Goal: Task Accomplishment & Management: Use online tool/utility

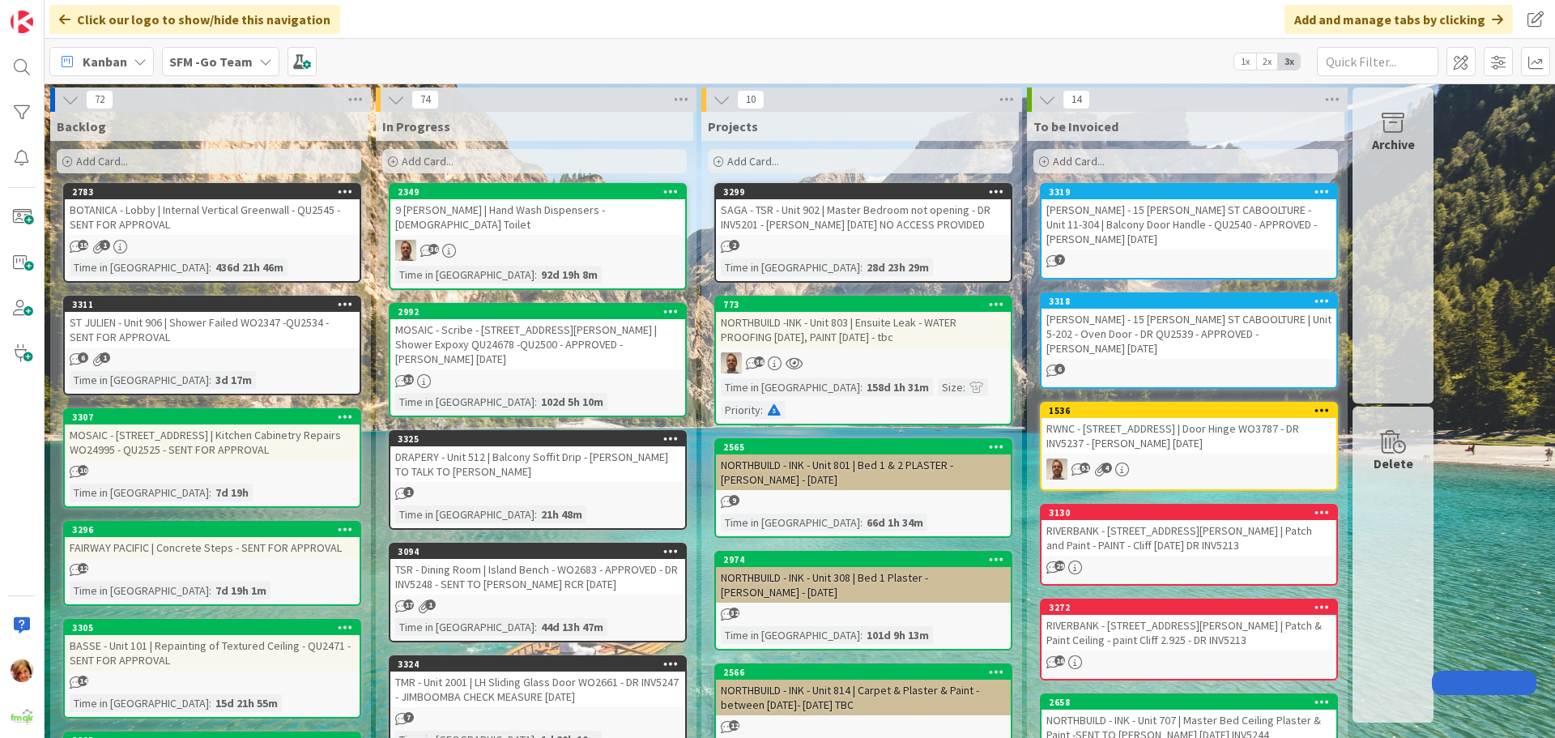
click at [1375, 57] on input "text" at bounding box center [1378, 61] width 122 height 29
type input "wilsonton"
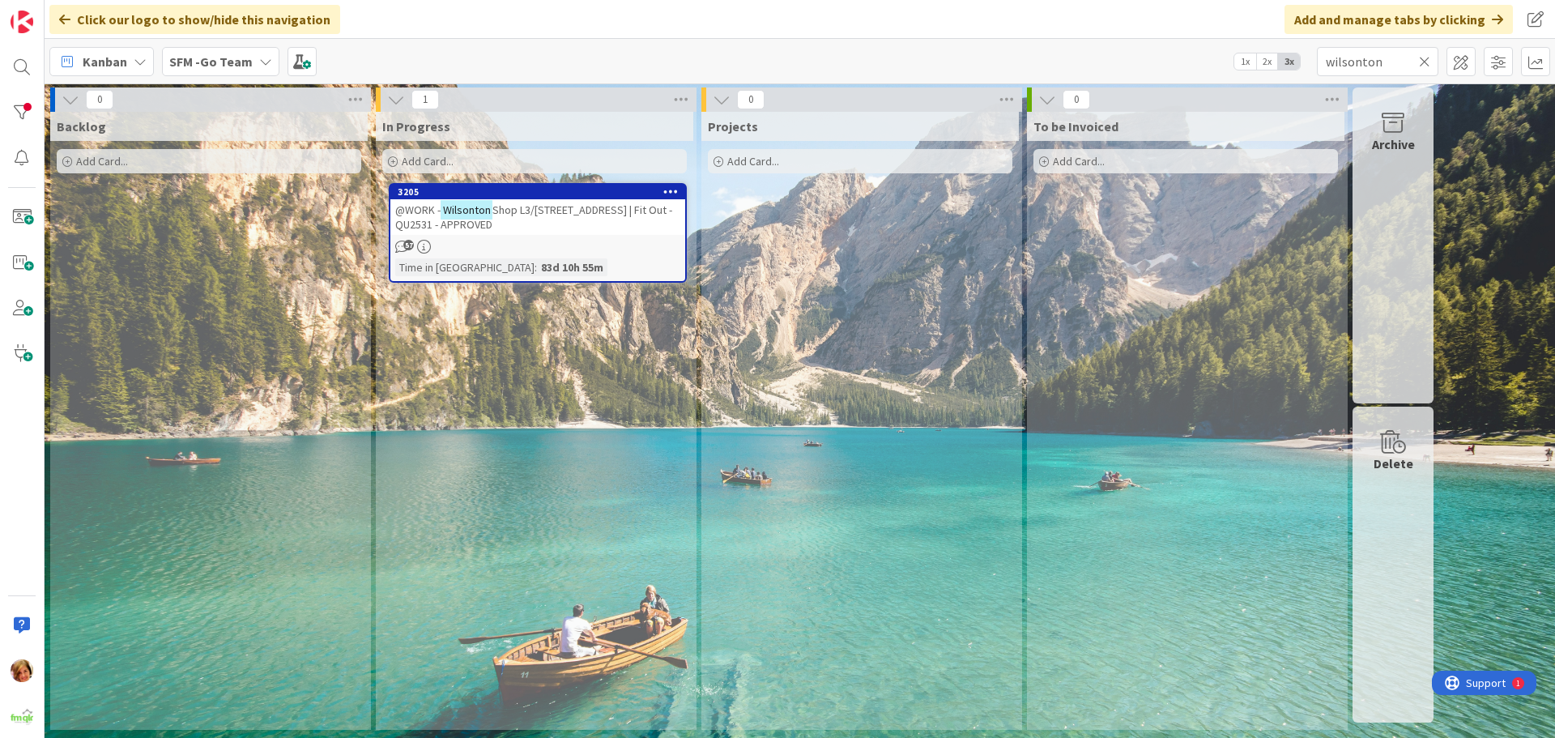
click at [556, 186] on div "3205" at bounding box center [537, 192] width 295 height 15
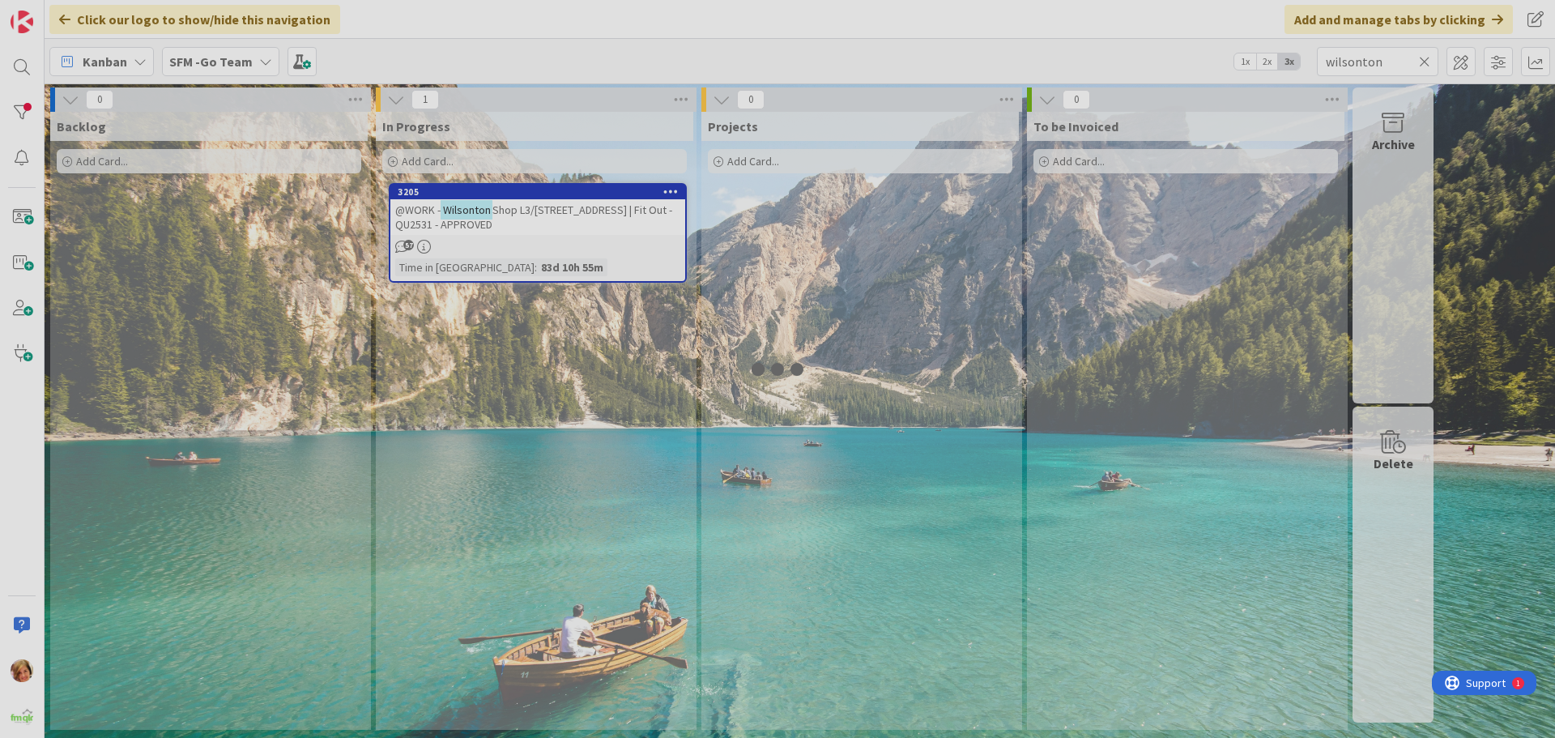
click at [554, 211] on div at bounding box center [777, 369] width 1555 height 738
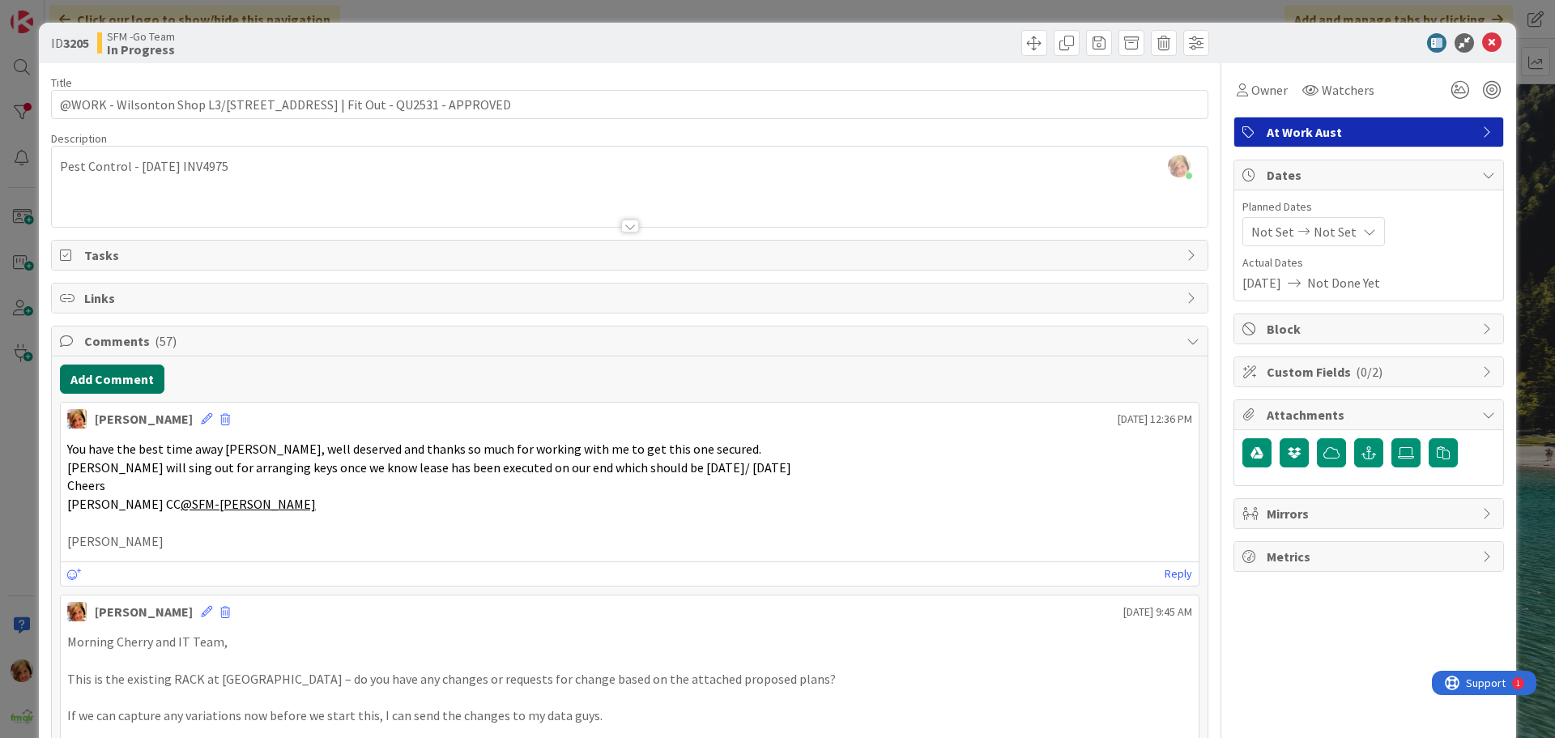
click at [121, 379] on button "Add Comment" at bounding box center [112, 379] width 105 height 29
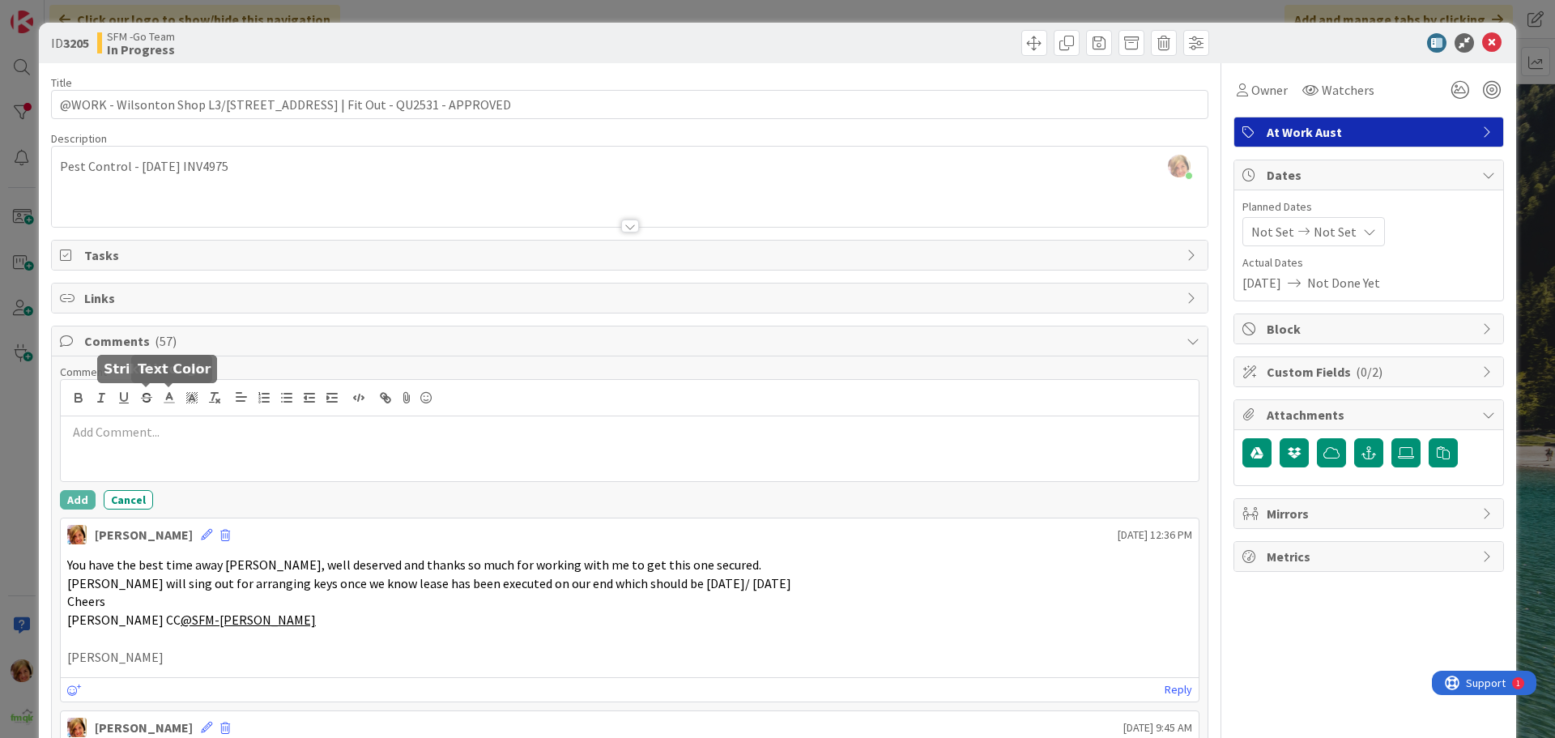
click at [164, 415] on div at bounding box center [630, 398] width 1138 height 36
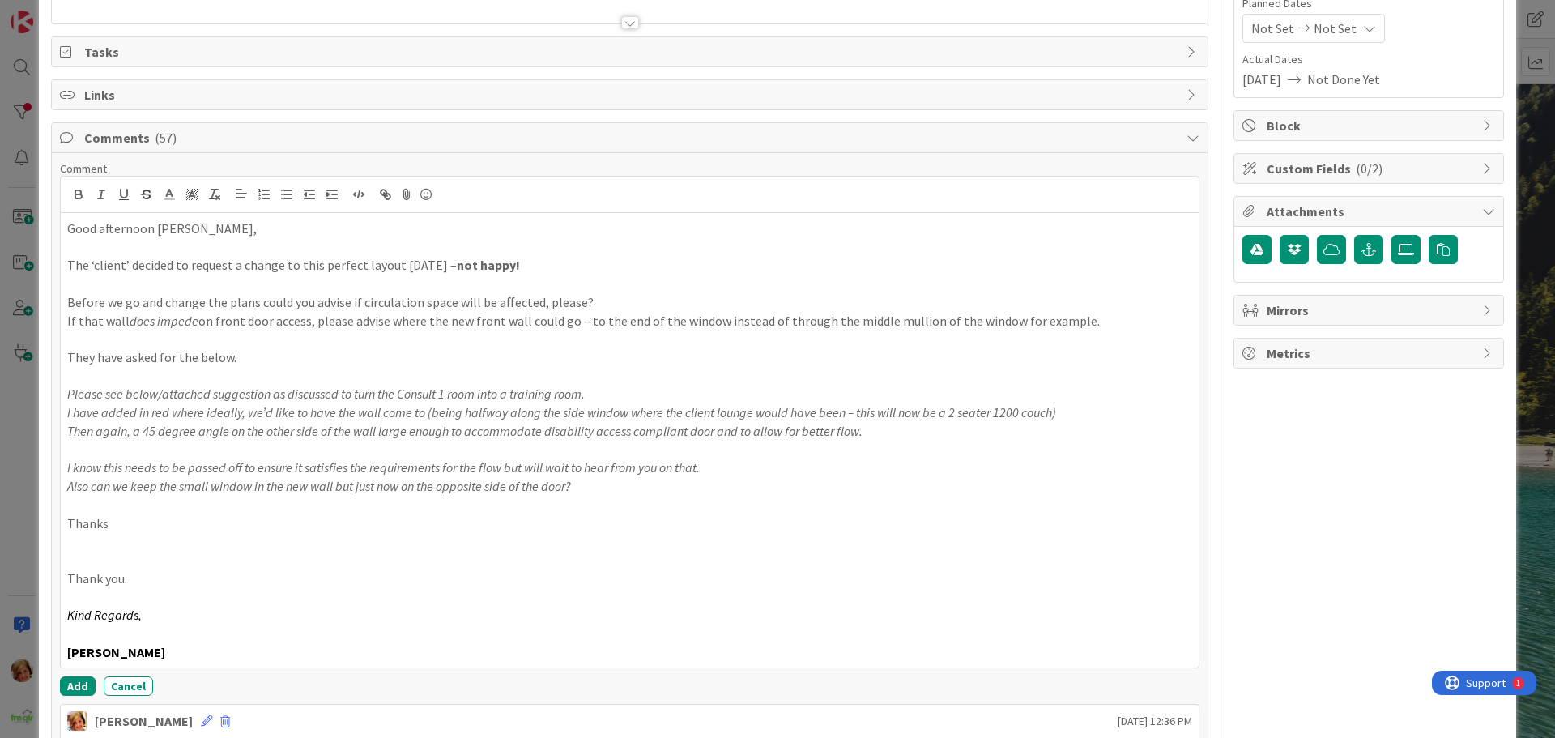
scroll to position [288, 0]
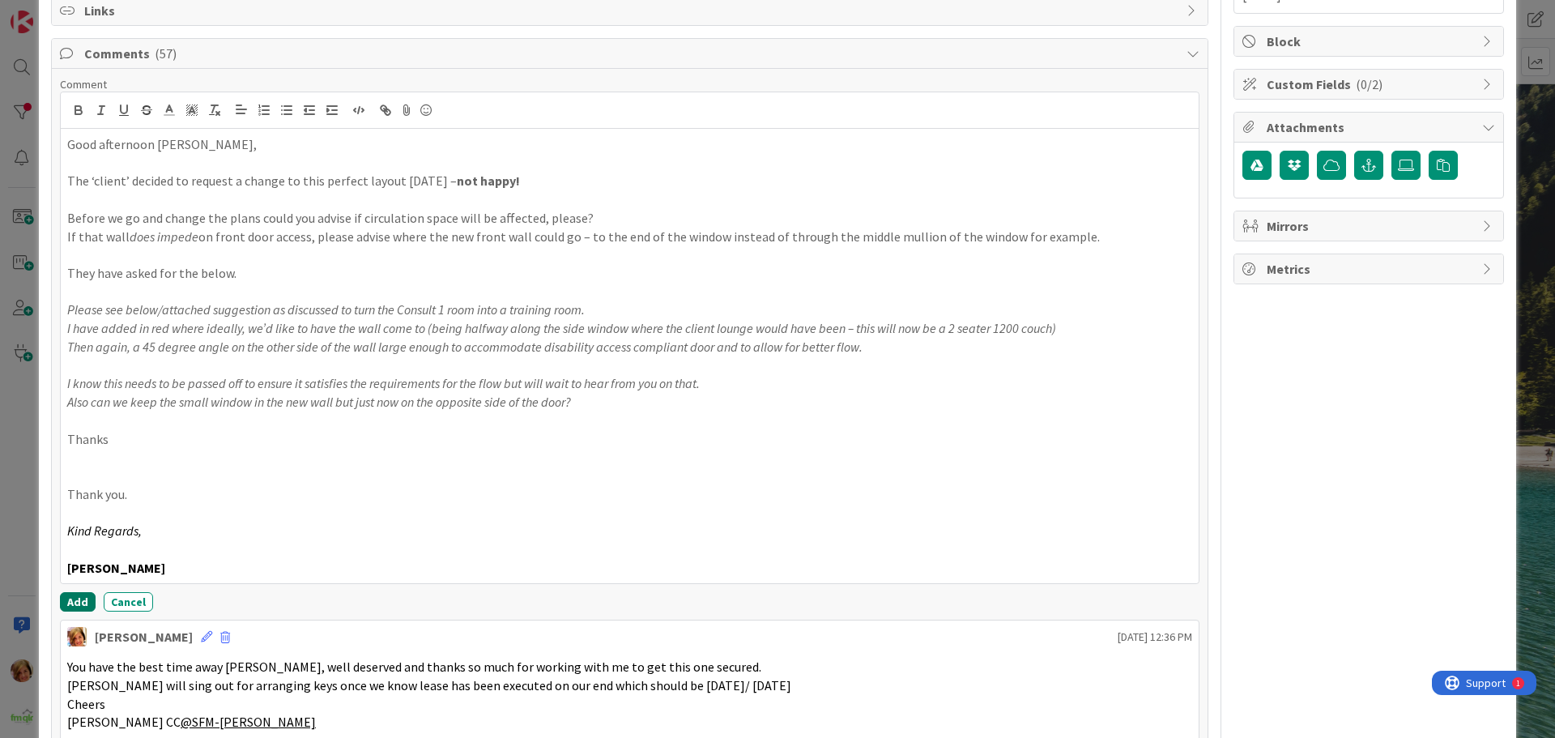
click at [75, 596] on button "Add" at bounding box center [78, 601] width 36 height 19
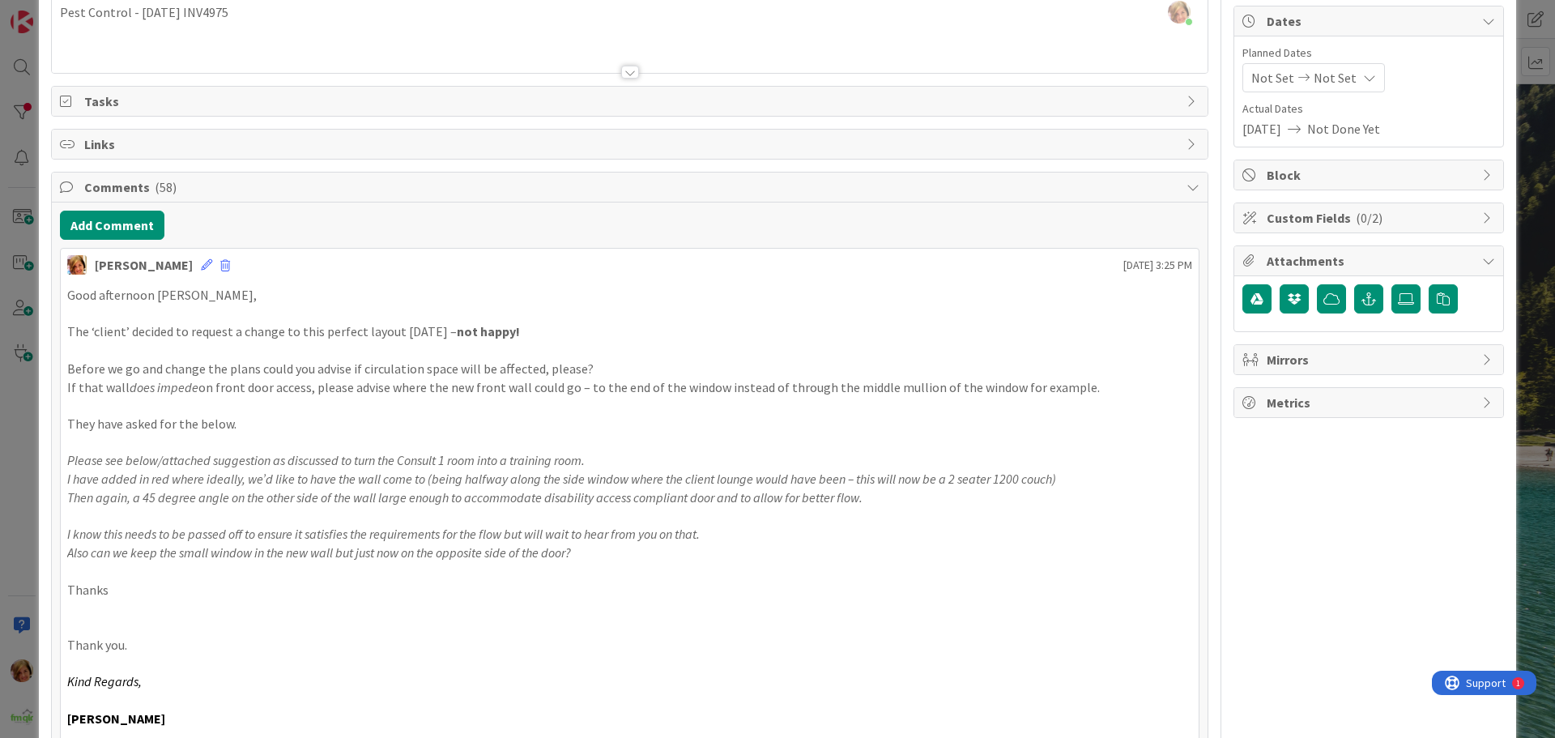
scroll to position [0, 0]
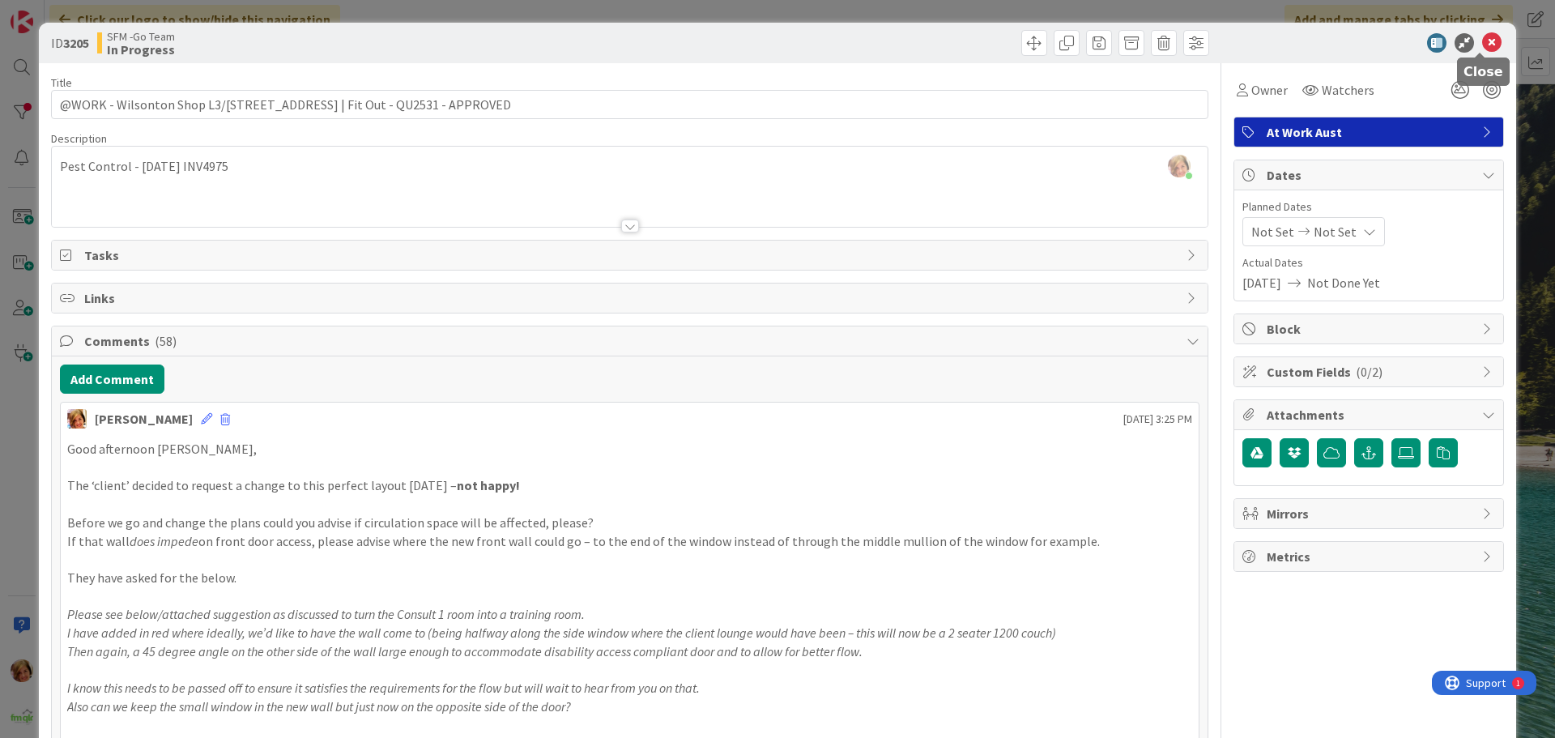
click at [1485, 44] on icon at bounding box center [1492, 42] width 19 height 19
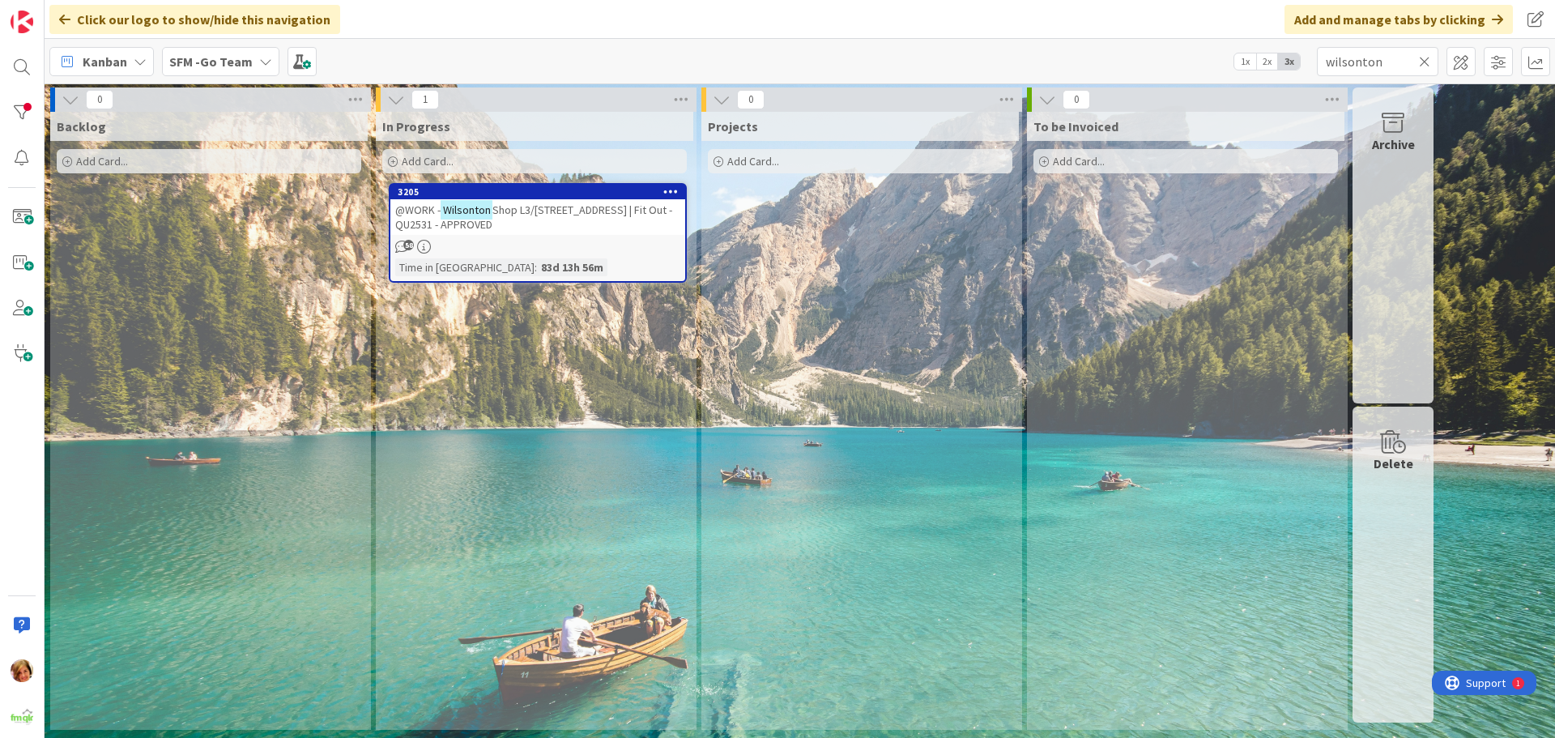
click at [1426, 60] on icon at bounding box center [1424, 61] width 11 height 15
click at [1424, 60] on input "text" at bounding box center [1378, 61] width 122 height 29
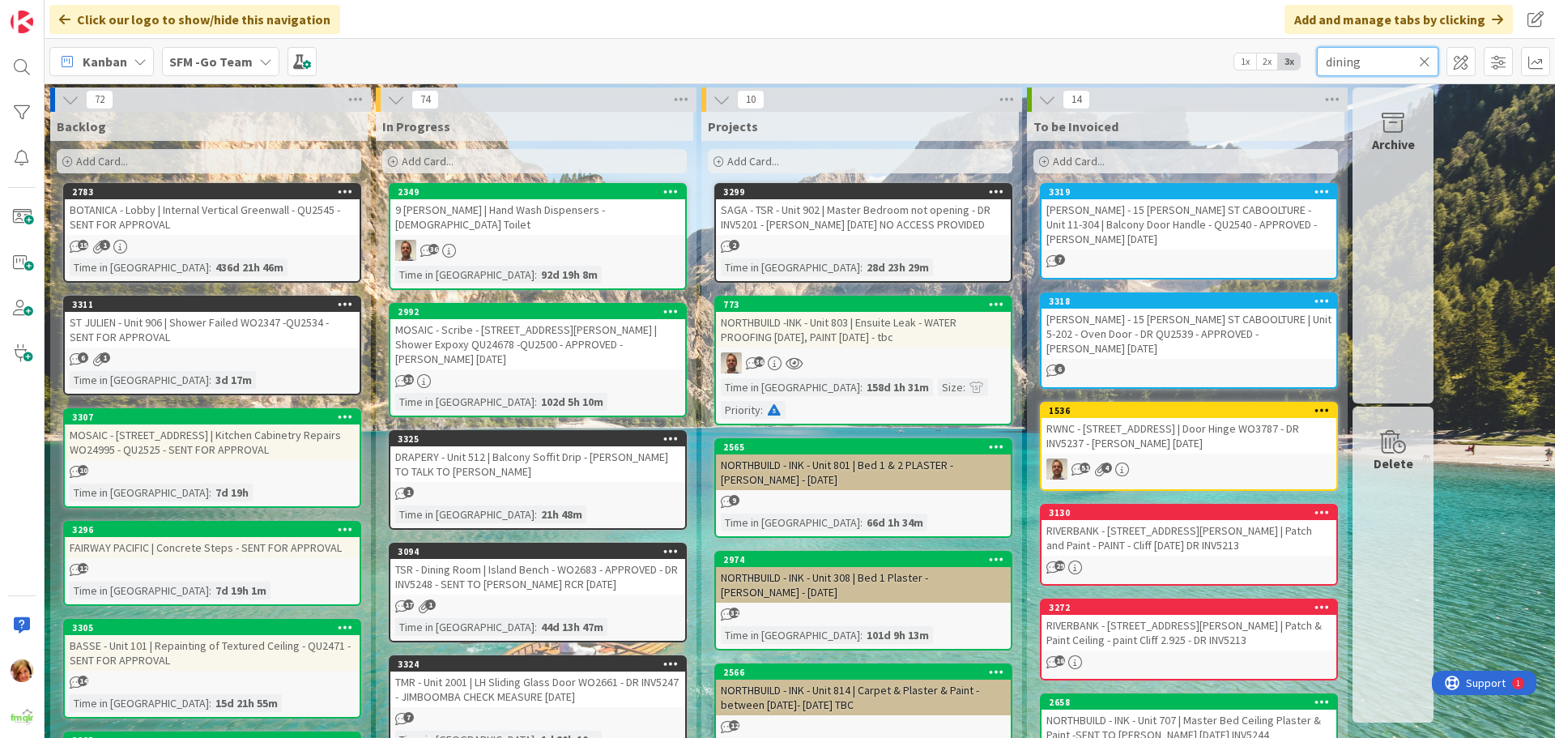
type input "dining"
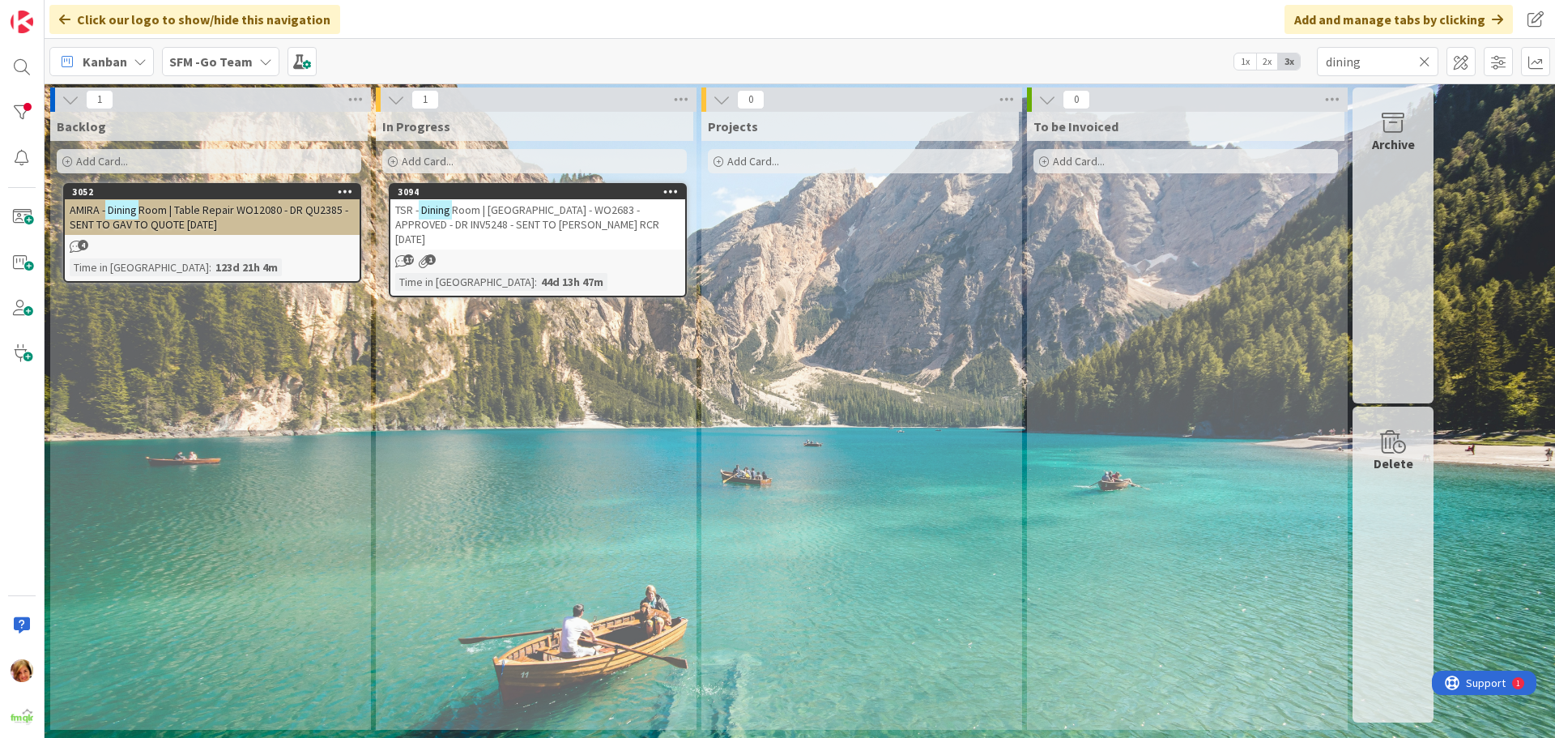
click at [547, 220] on span "Room | [GEOGRAPHIC_DATA] - WO2683 - APPROVED - DR INV5248 - SENT TO [PERSON_NAM…" at bounding box center [527, 225] width 264 height 44
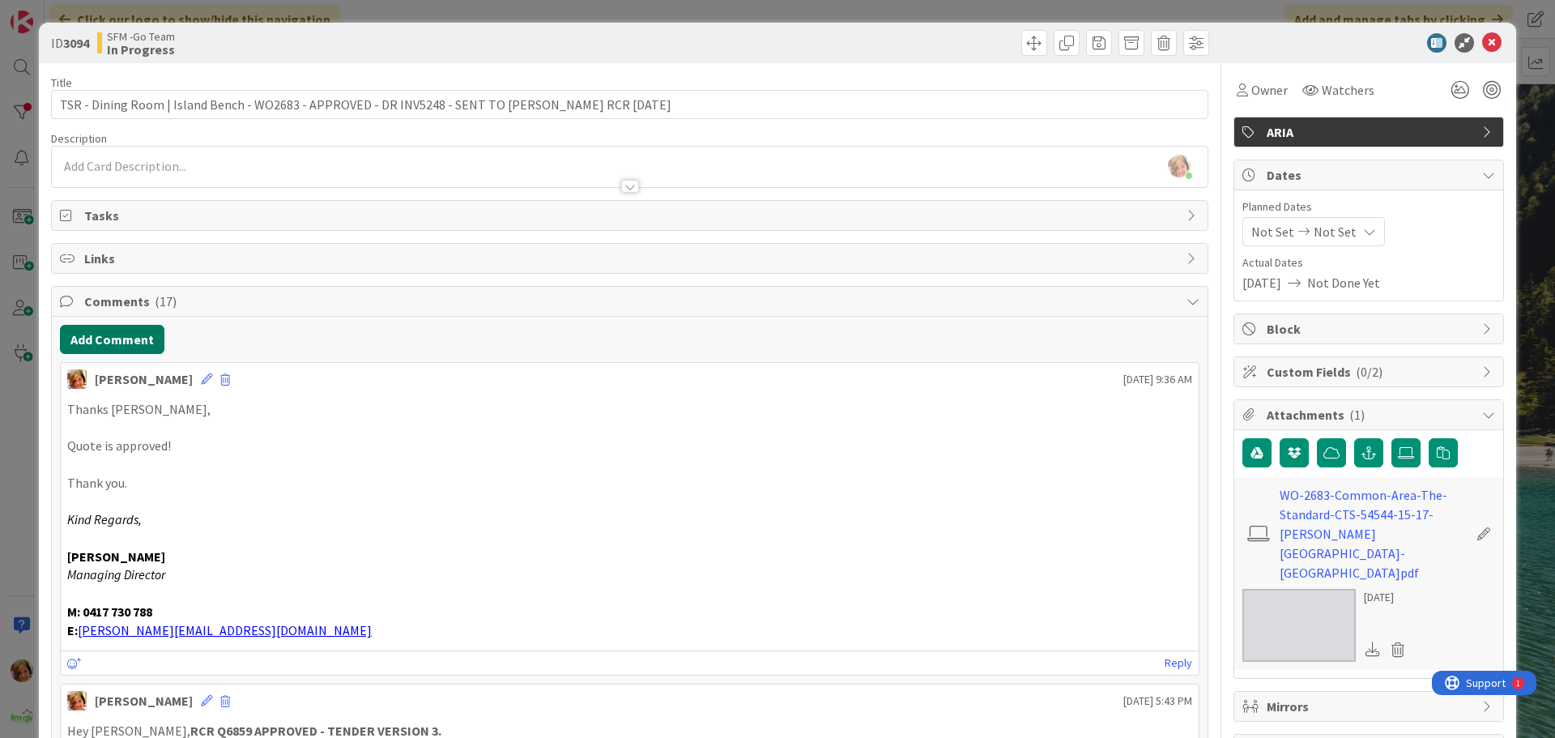
click at [143, 343] on button "Add Comment" at bounding box center [112, 339] width 105 height 29
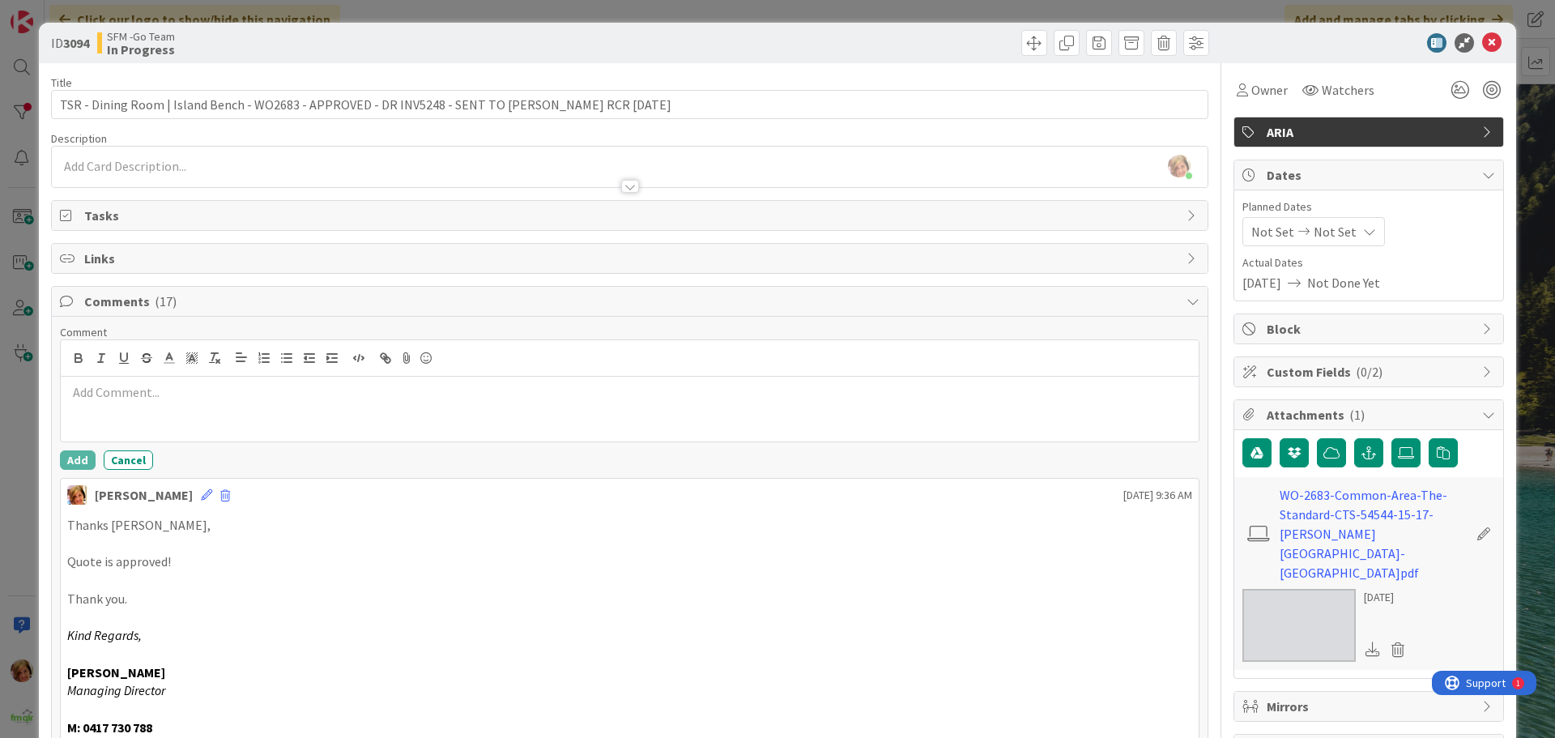
click at [184, 399] on p at bounding box center [629, 392] width 1125 height 19
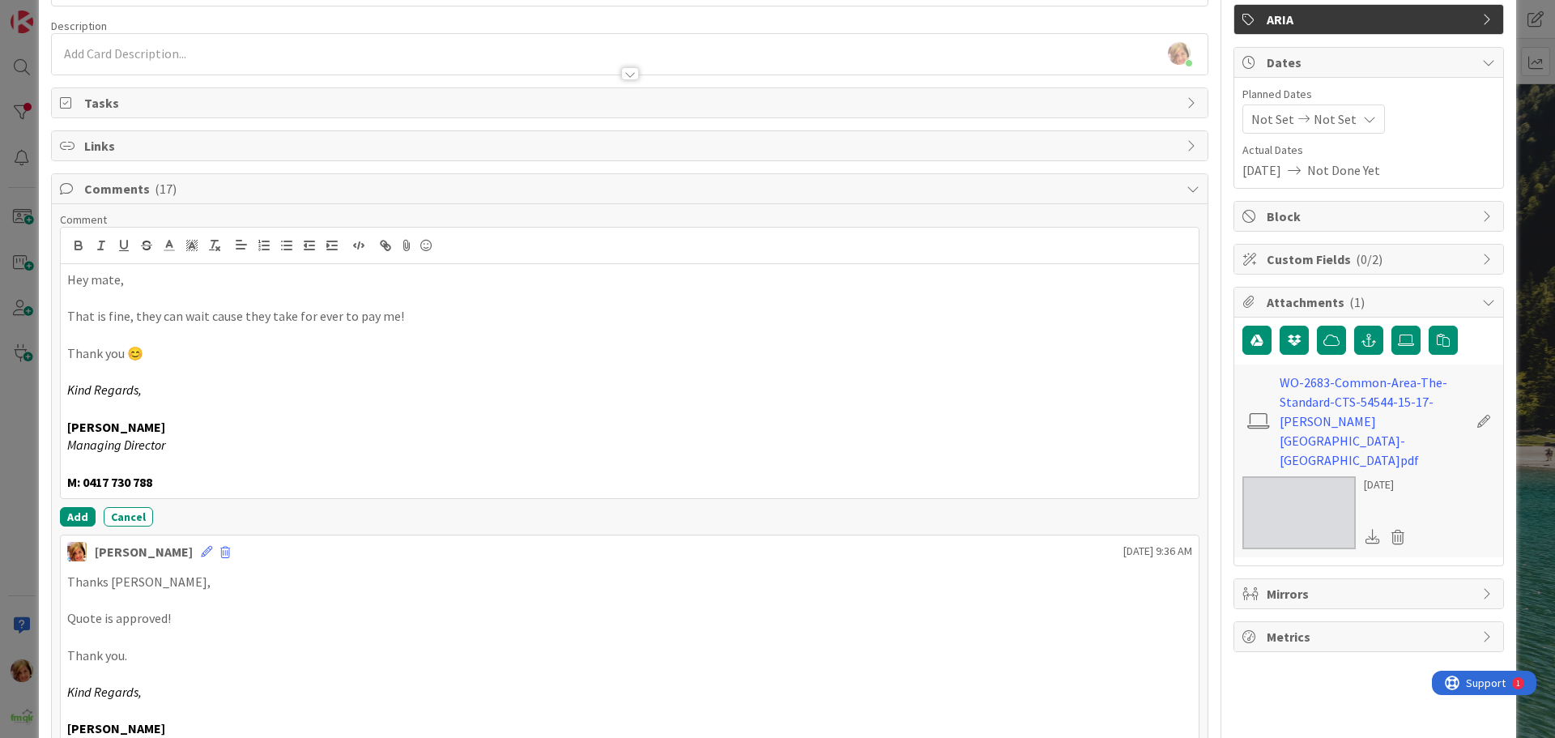
scroll to position [243, 0]
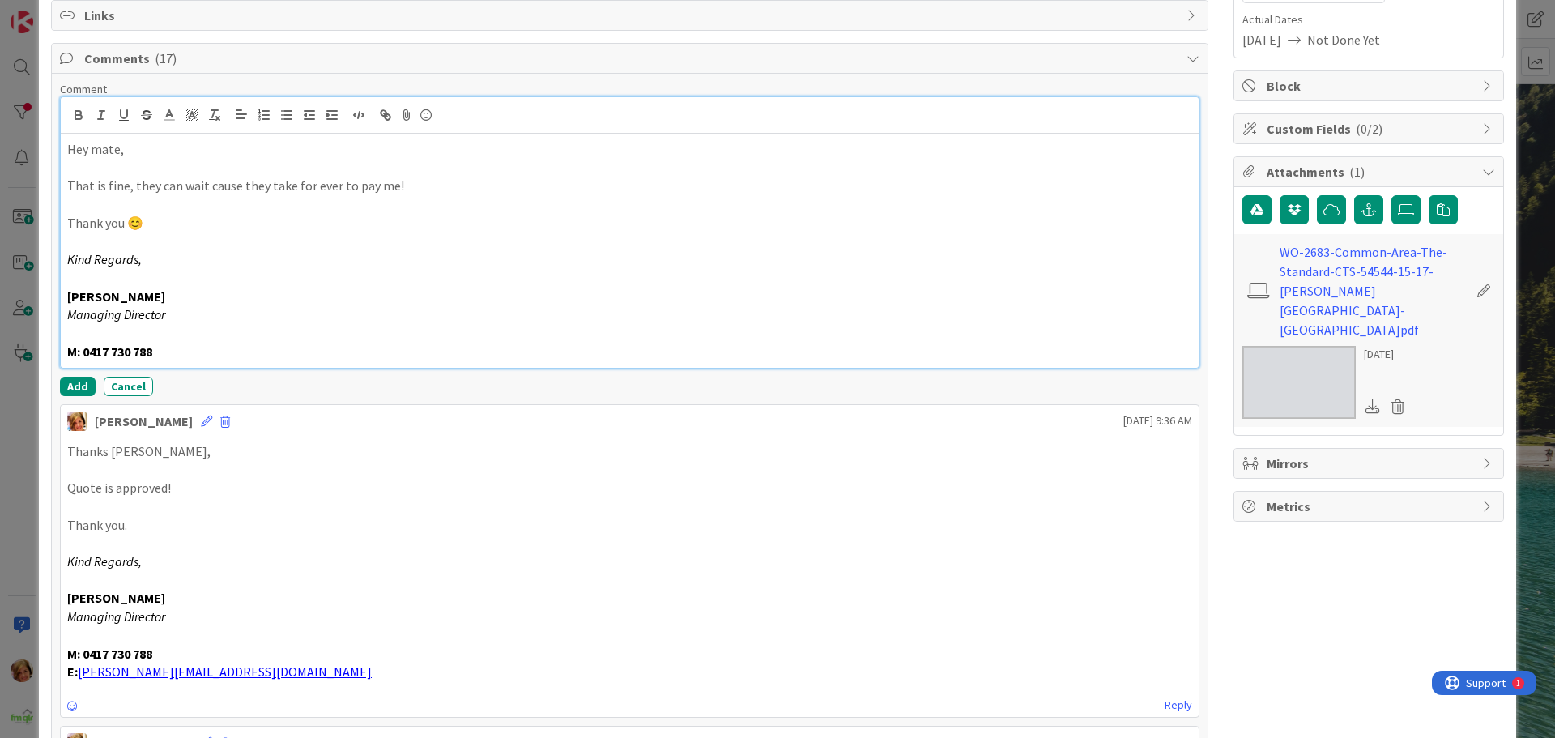
click at [198, 345] on p "M: 0417 730 788" at bounding box center [629, 352] width 1125 height 19
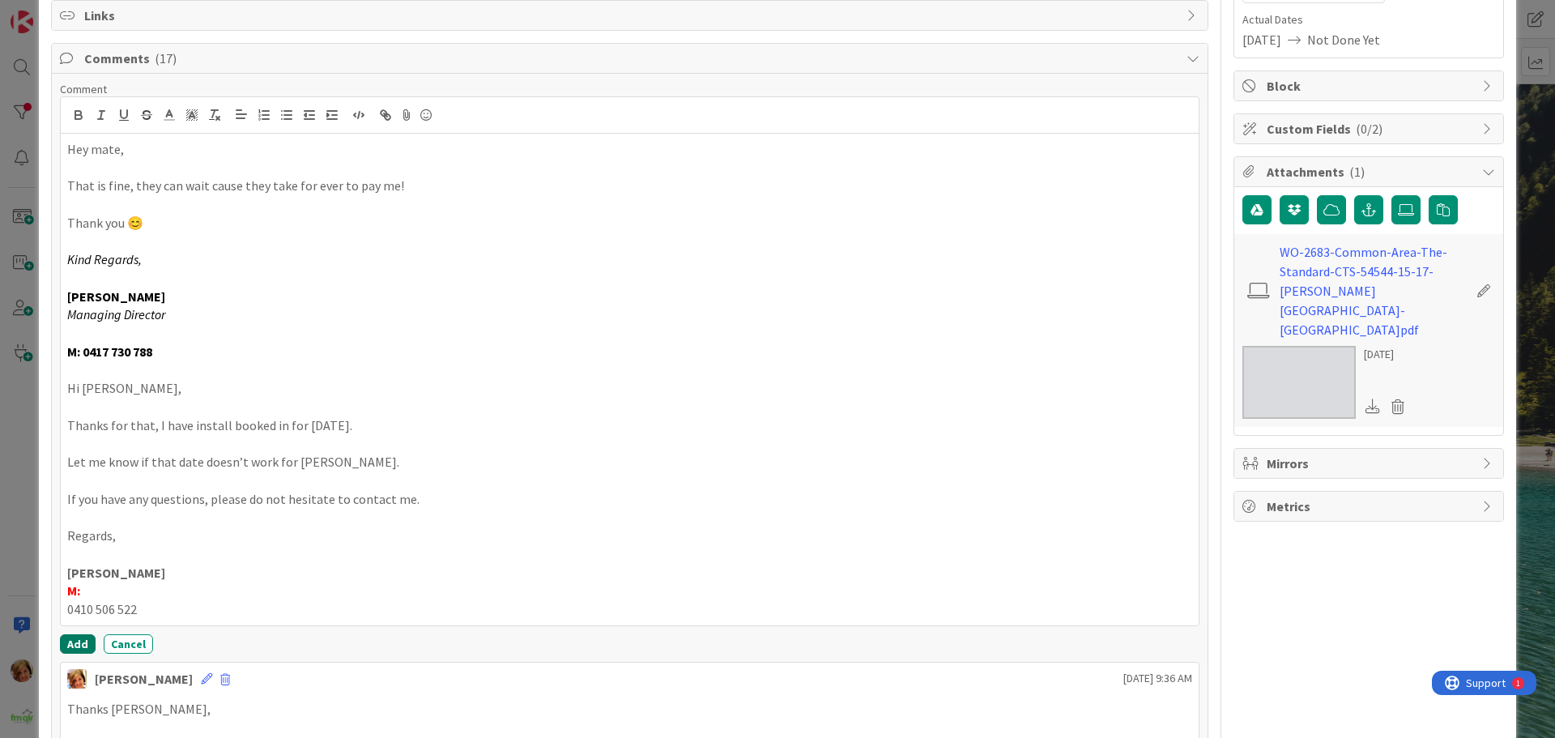
click at [79, 640] on button "Add" at bounding box center [78, 643] width 36 height 19
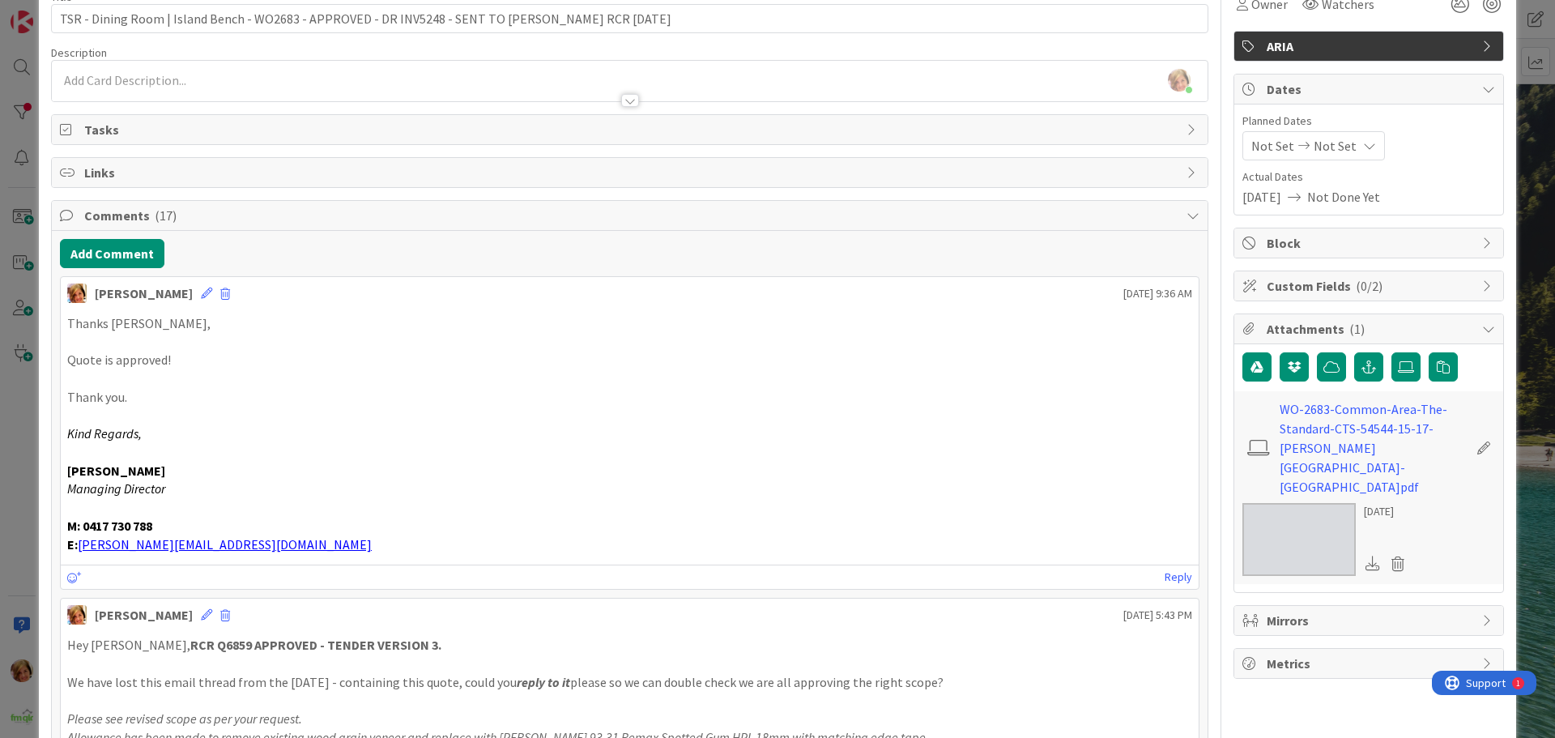
scroll to position [0, 0]
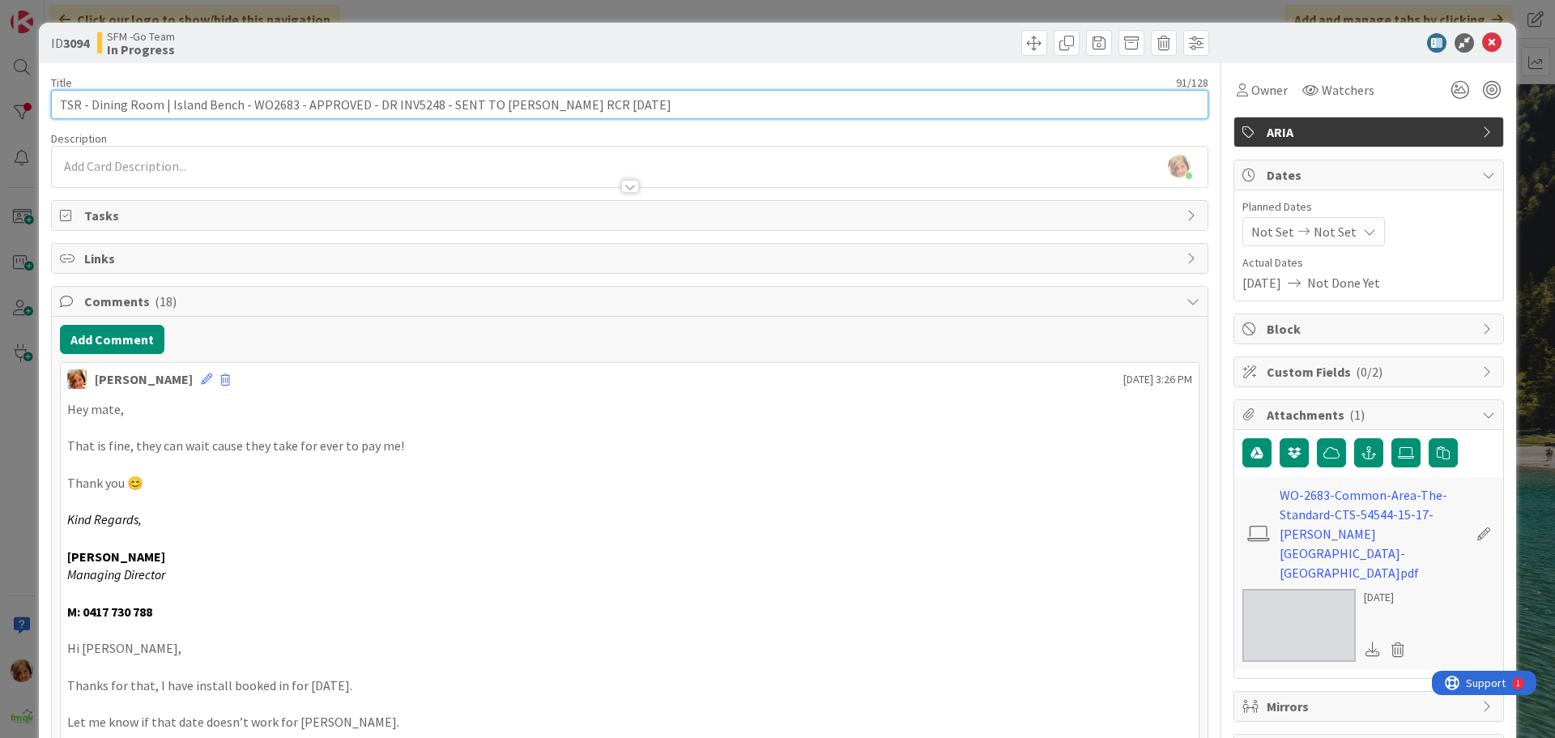
drag, startPoint x: 599, startPoint y: 106, endPoint x: 443, endPoint y: 107, distance: 155.5
click at [443, 107] on input "TSR - Dining Room | Island Bench - WO2683 - APPROVED - DR INV5248 - SENT TO [PE…" at bounding box center [630, 104] width 1158 height 29
type input "TSR - Dining Room | Island Bench - WO2683 - APPROVED - DR INV5248 - RCR - [DATE]"
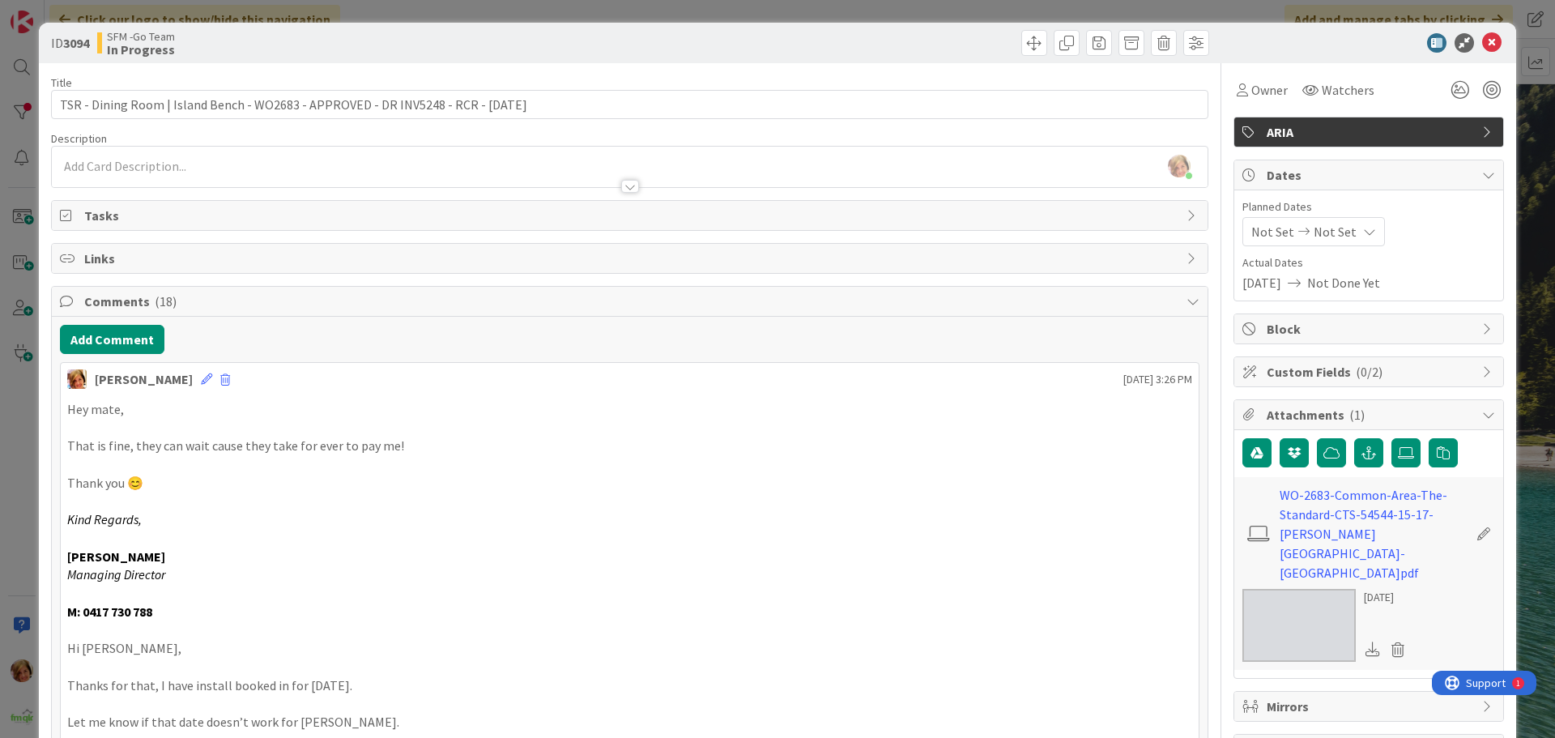
drag, startPoint x: 808, startPoint y: 40, endPoint x: 1240, endPoint y: 80, distance: 434.5
click at [809, 40] on div at bounding box center [921, 43] width 575 height 26
click at [1483, 41] on icon at bounding box center [1492, 42] width 19 height 19
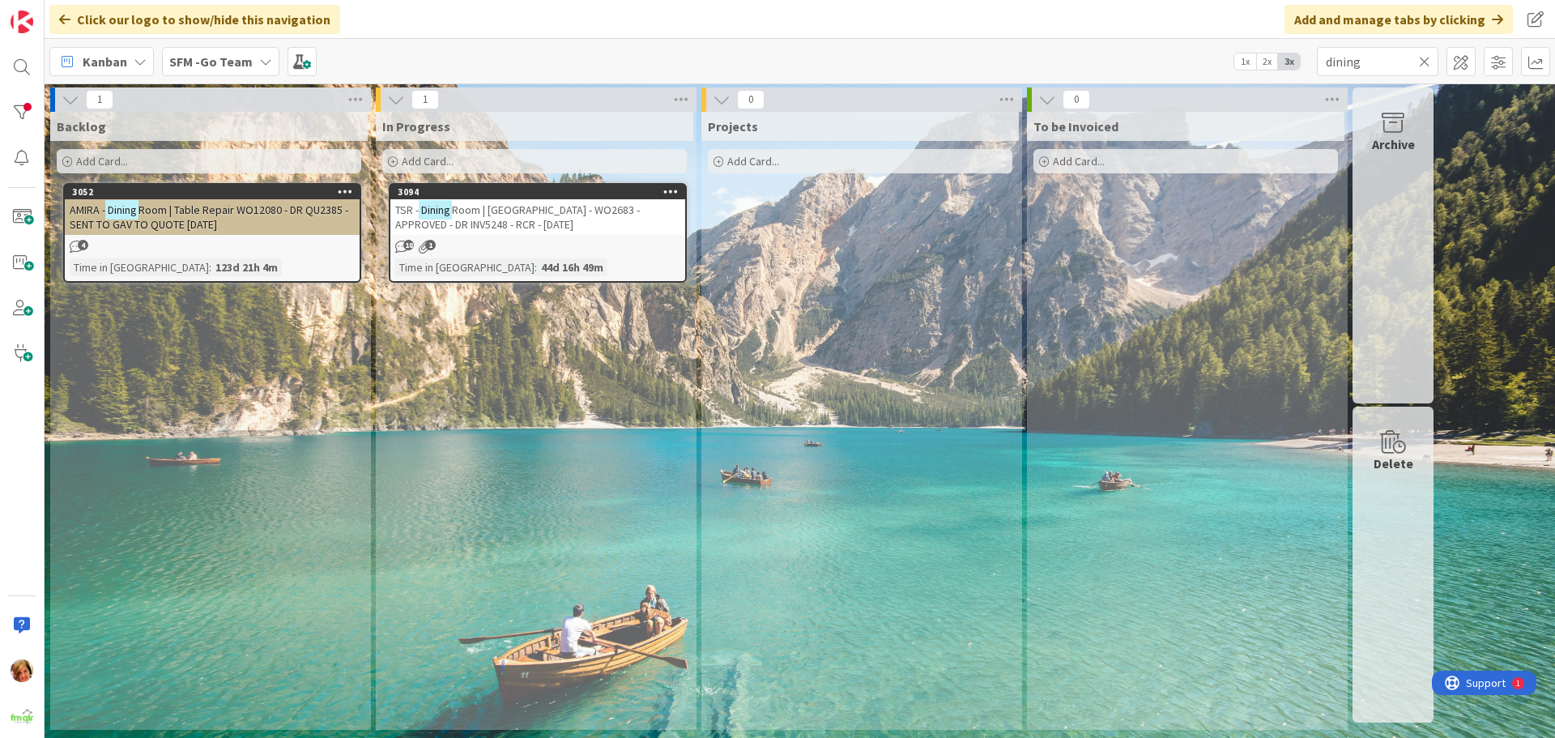
click at [1425, 58] on icon at bounding box center [1424, 61] width 11 height 15
click at [1425, 58] on input "text" at bounding box center [1378, 61] width 122 height 29
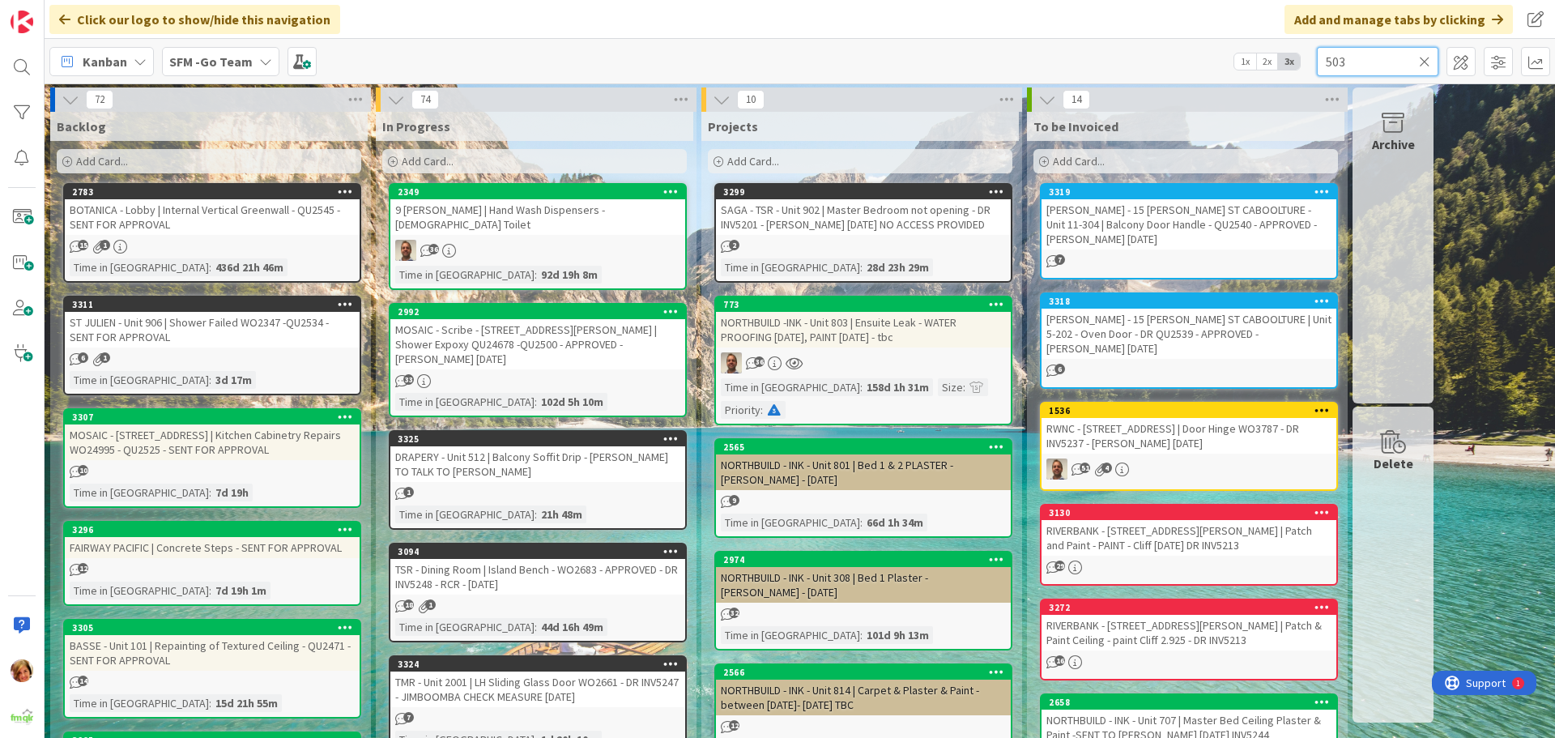
type input "503"
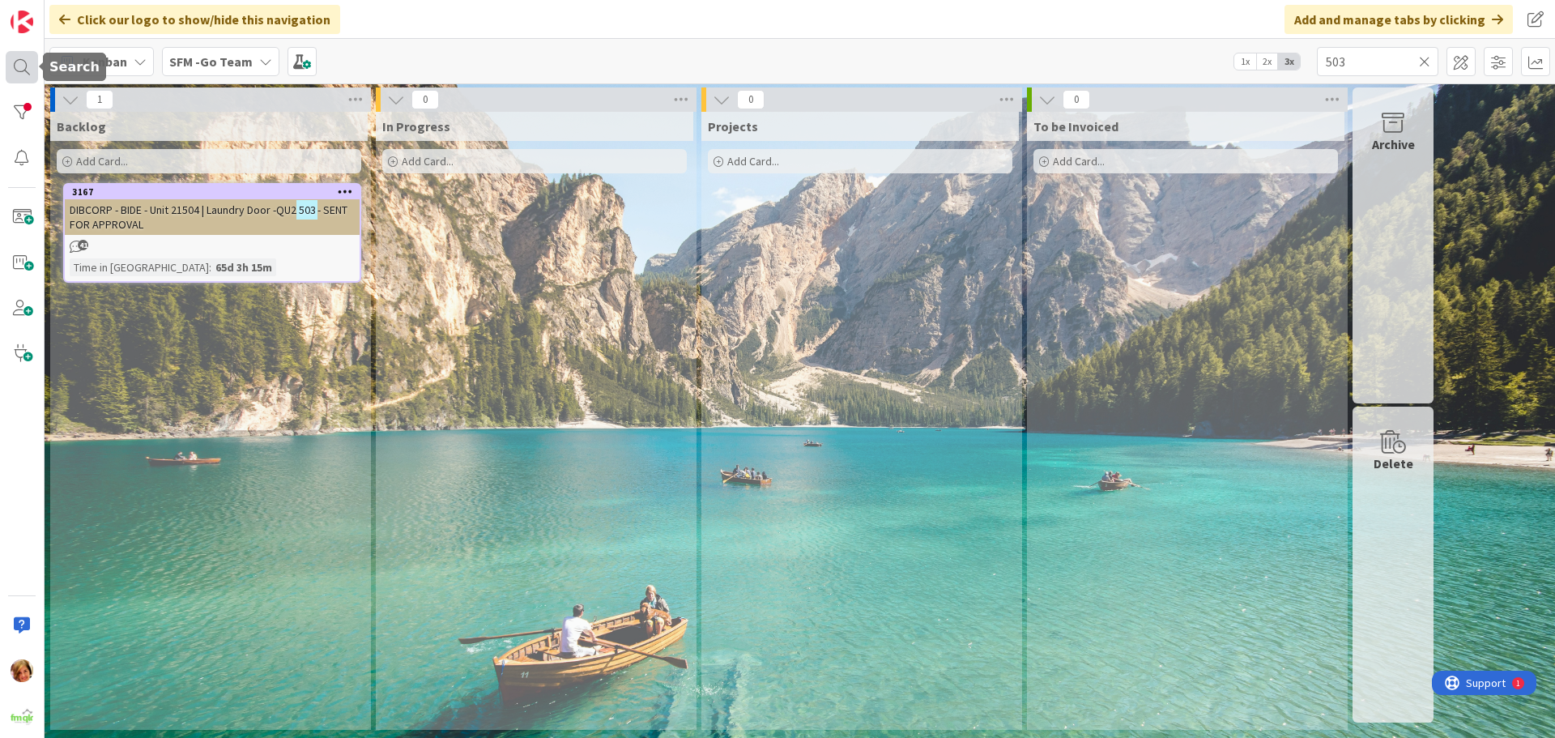
click at [14, 59] on div at bounding box center [22, 67] width 32 height 32
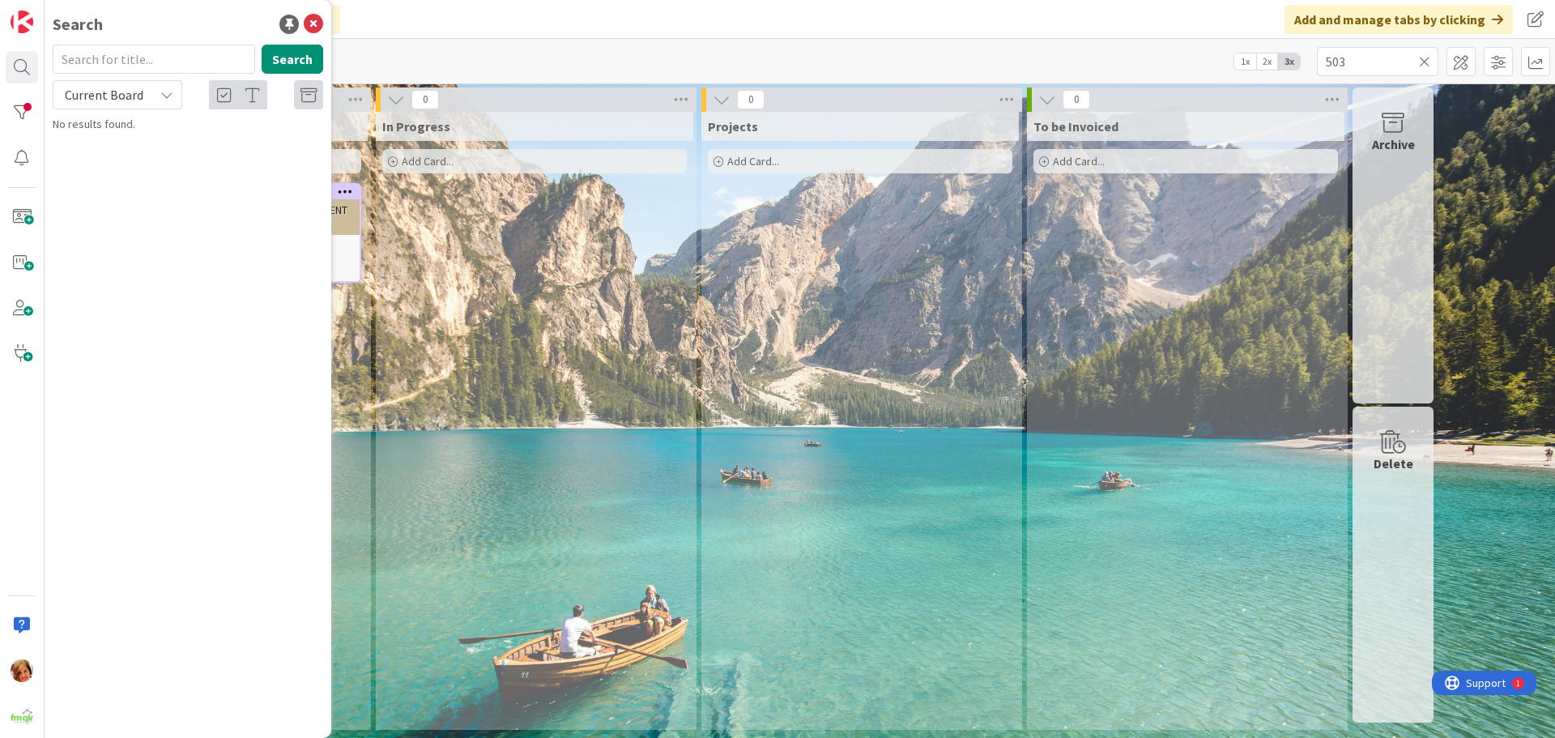
click at [104, 52] on input "text" at bounding box center [154, 59] width 203 height 29
type input "503"
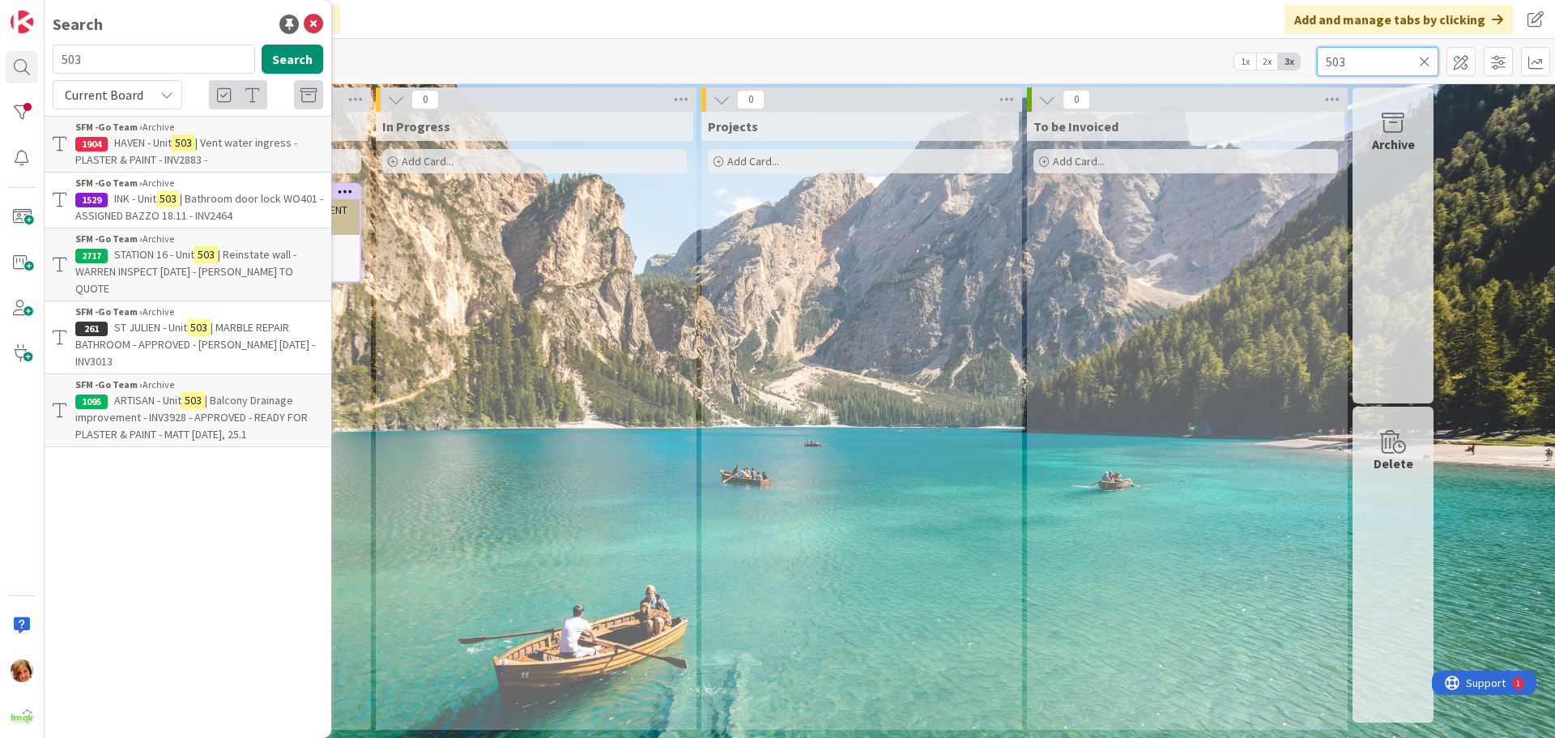
click at [1390, 59] on input "503" at bounding box center [1378, 61] width 122 height 29
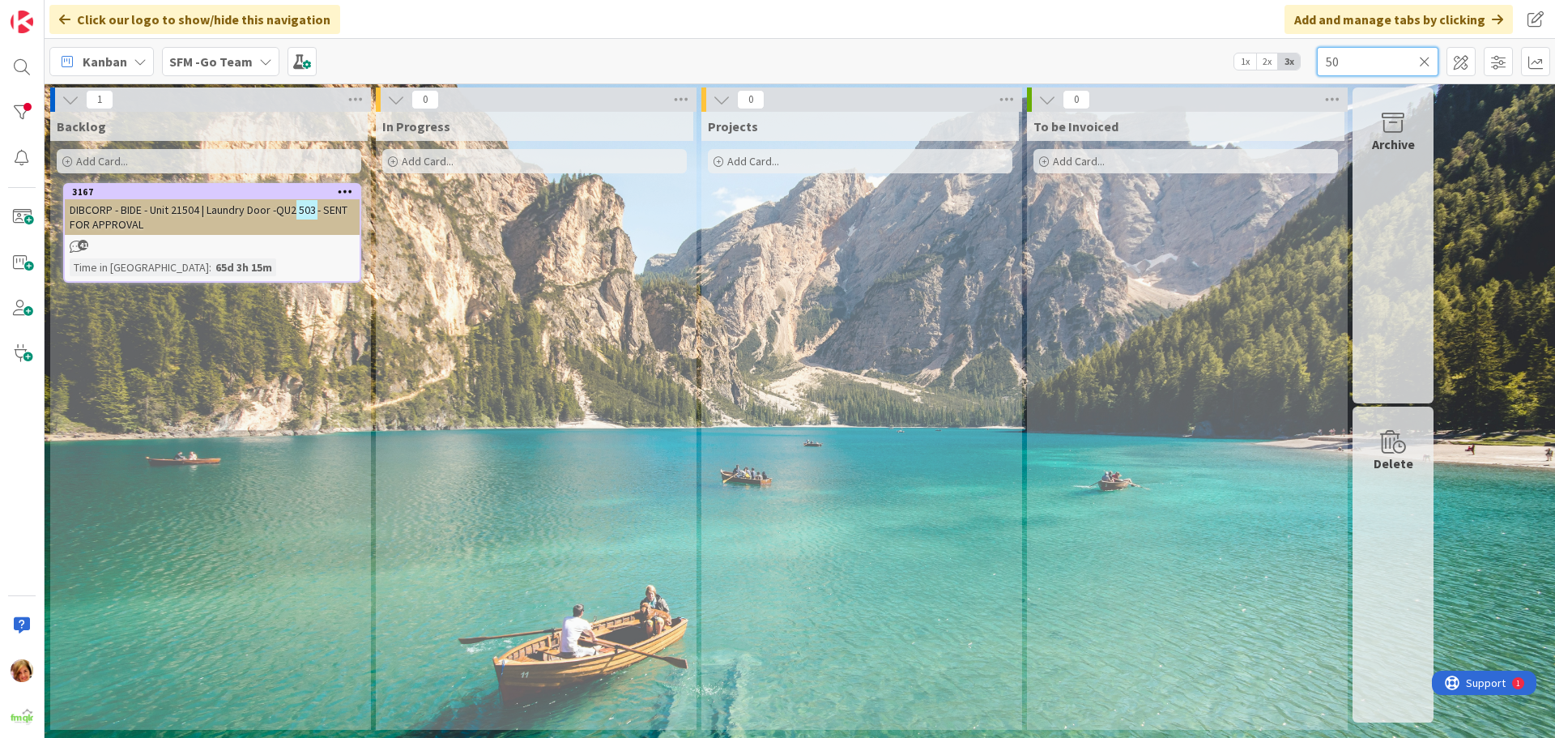
type input "5"
type input "DINING"
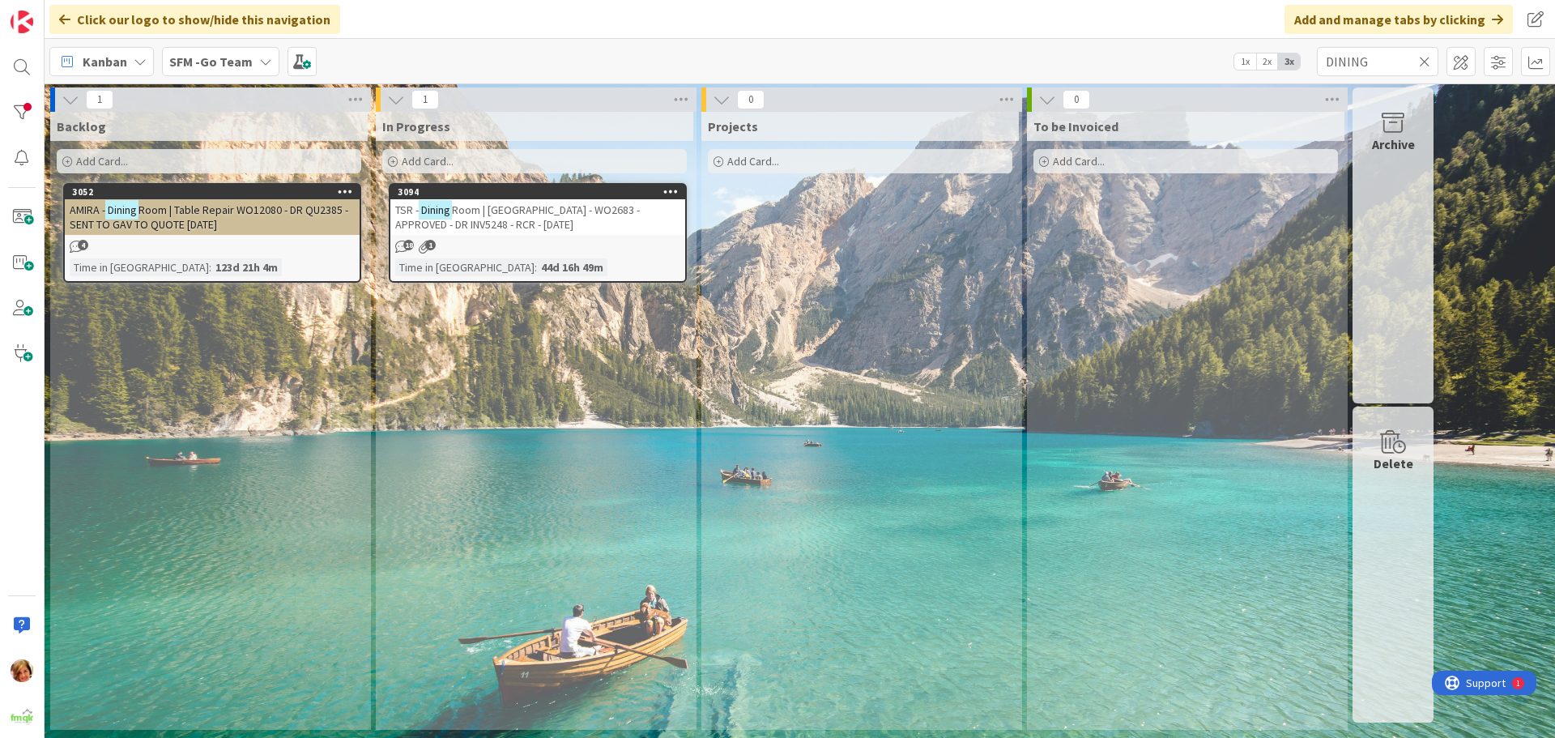
click at [595, 223] on div "TSR - Dining Room | Island Bench - WO2683 - APPROVED - DR INV5248 - RCR - [DATE]" at bounding box center [537, 217] width 295 height 36
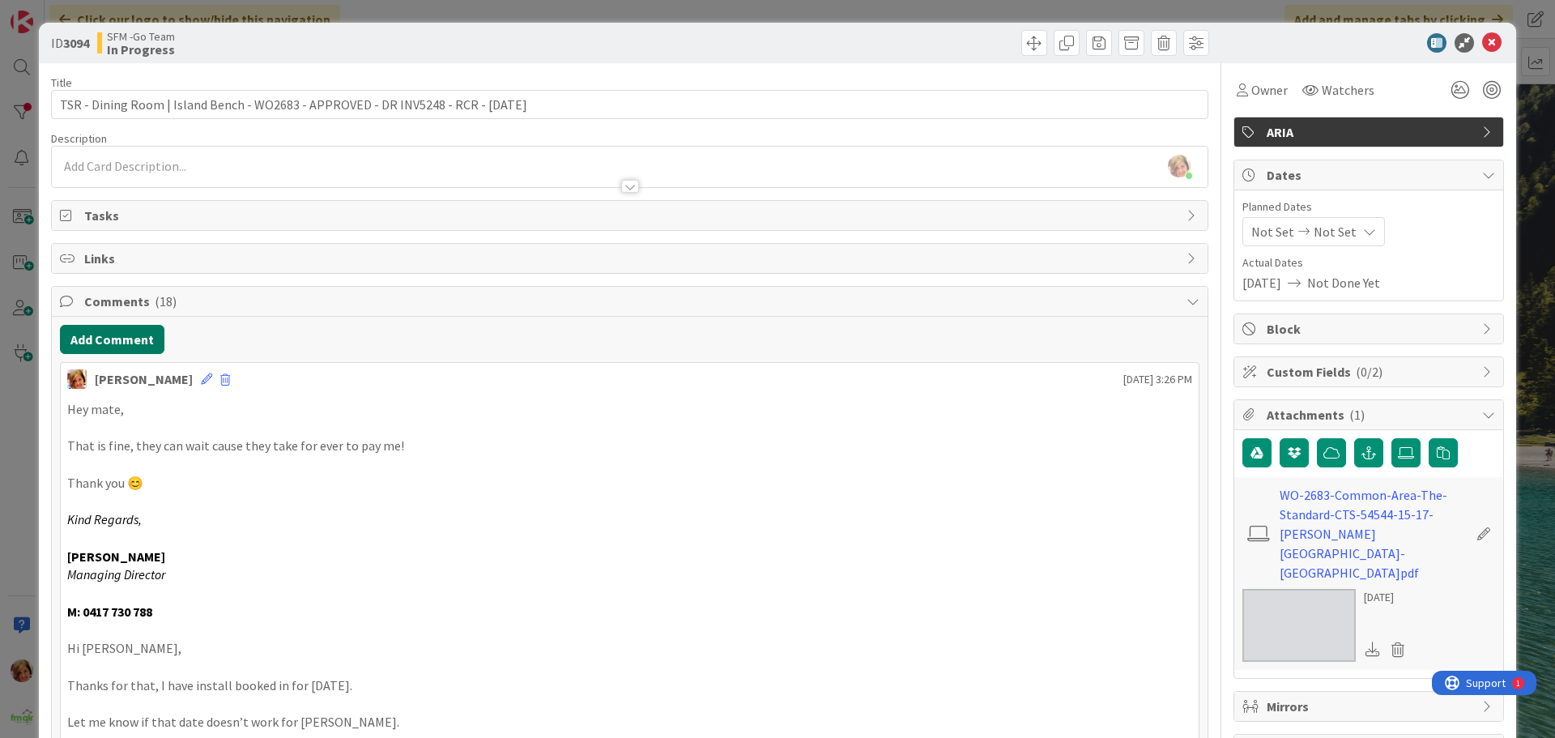
click at [93, 341] on button "Add Comment" at bounding box center [112, 339] width 105 height 29
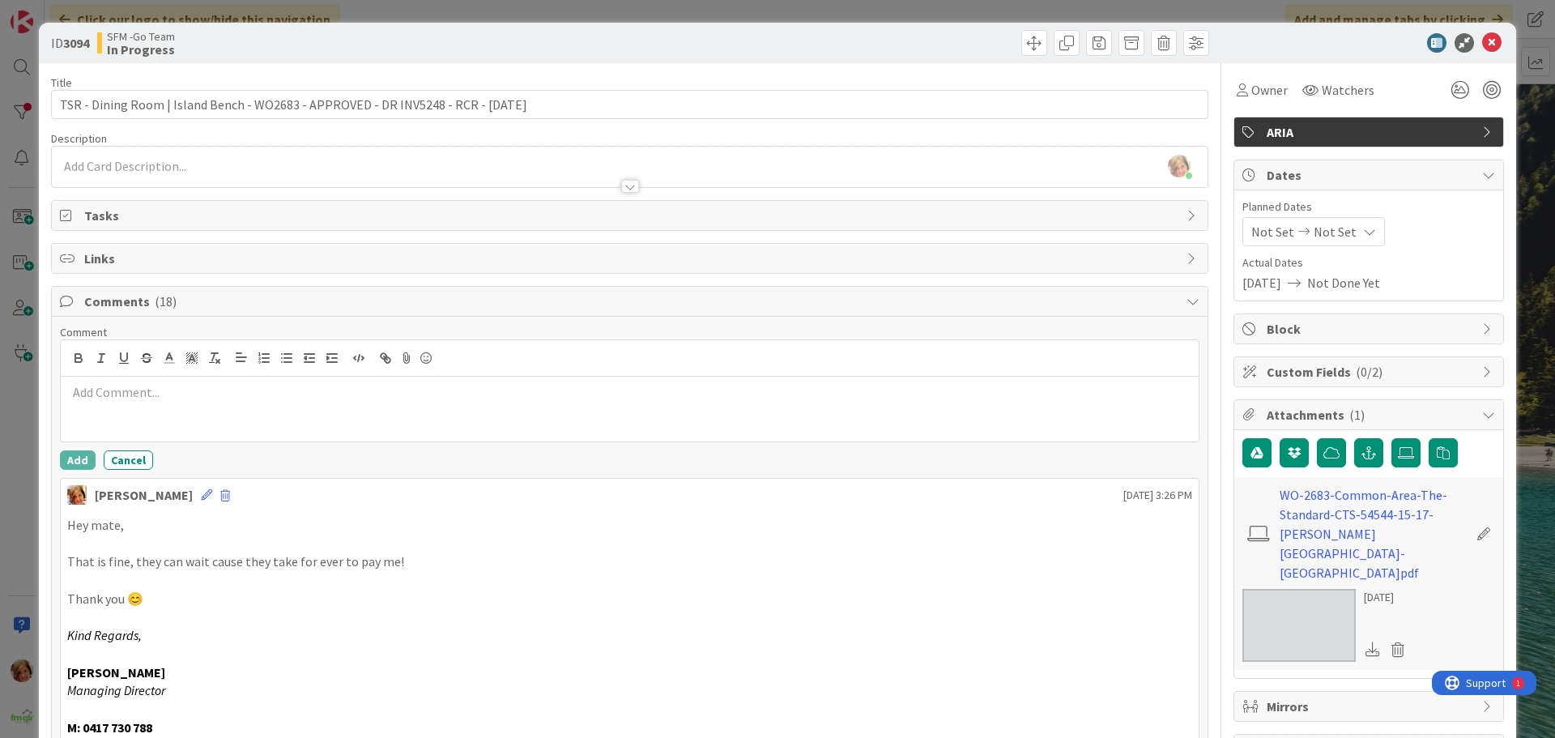
click at [175, 392] on p at bounding box center [629, 392] width 1125 height 19
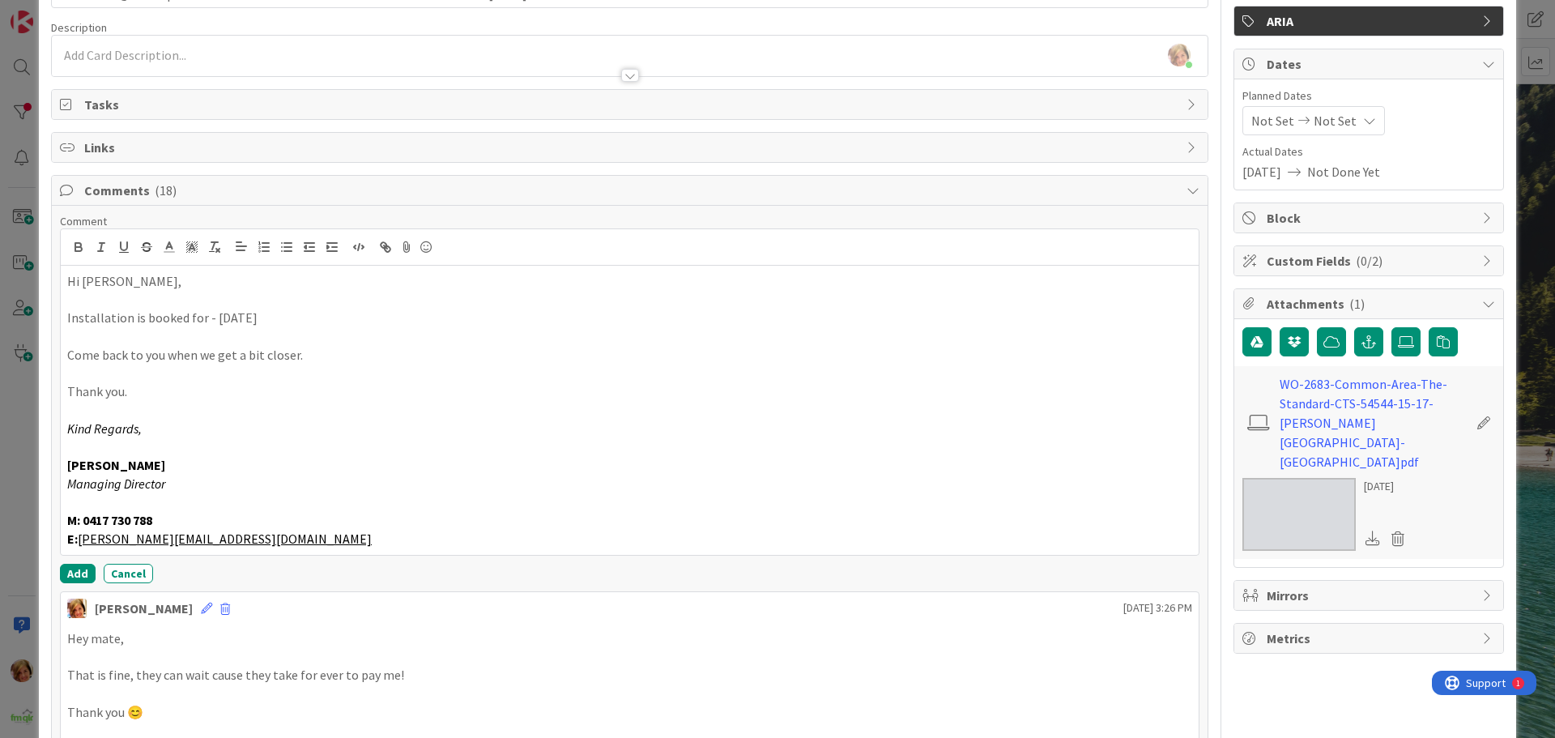
scroll to position [324, 0]
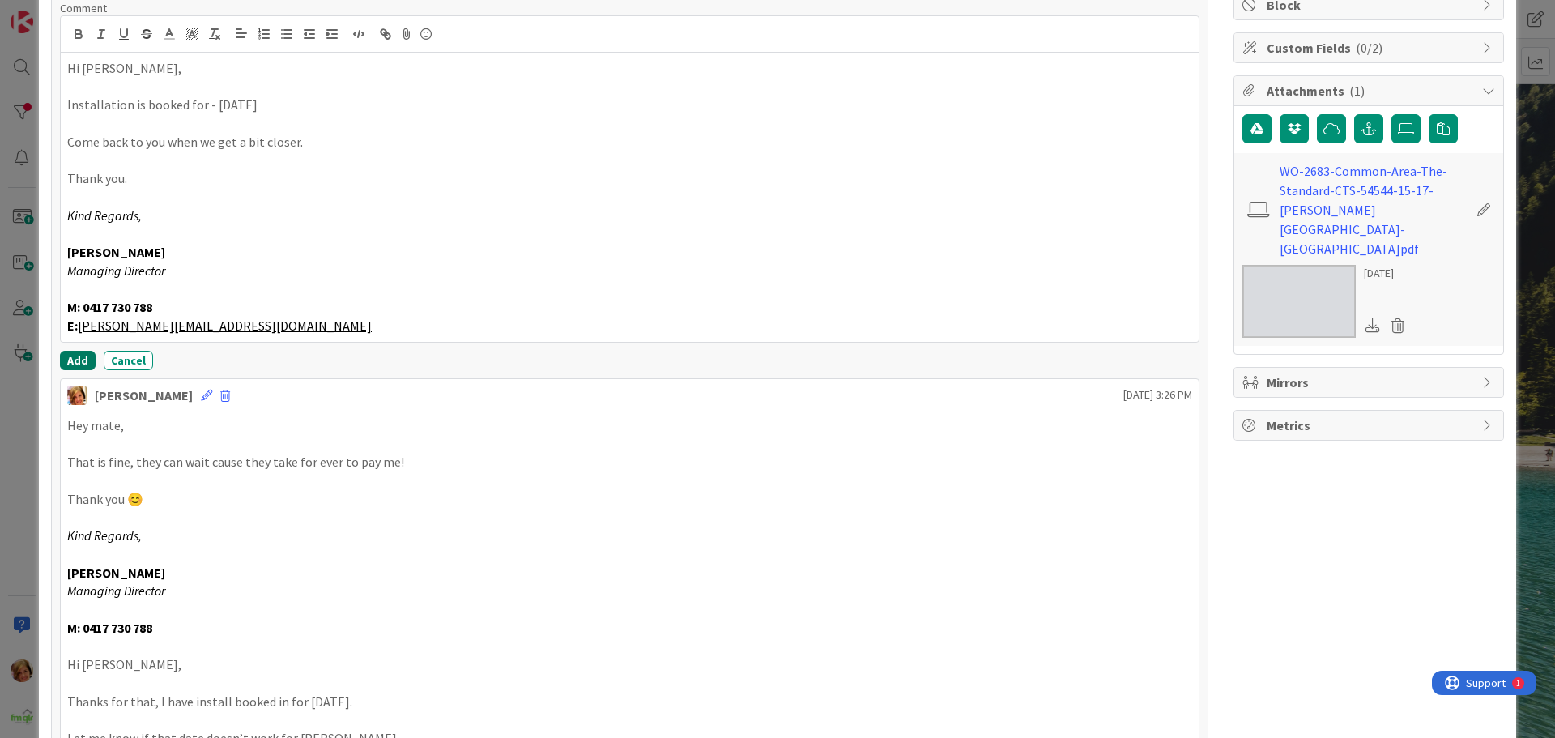
click at [79, 360] on button "Add" at bounding box center [78, 360] width 36 height 19
